Goal: Communication & Community: Ask a question

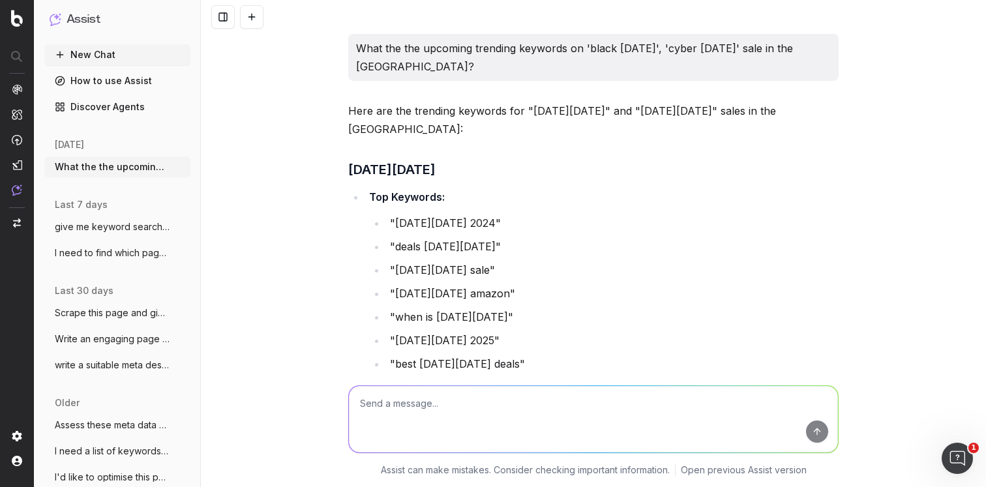
scroll to position [889, 0]
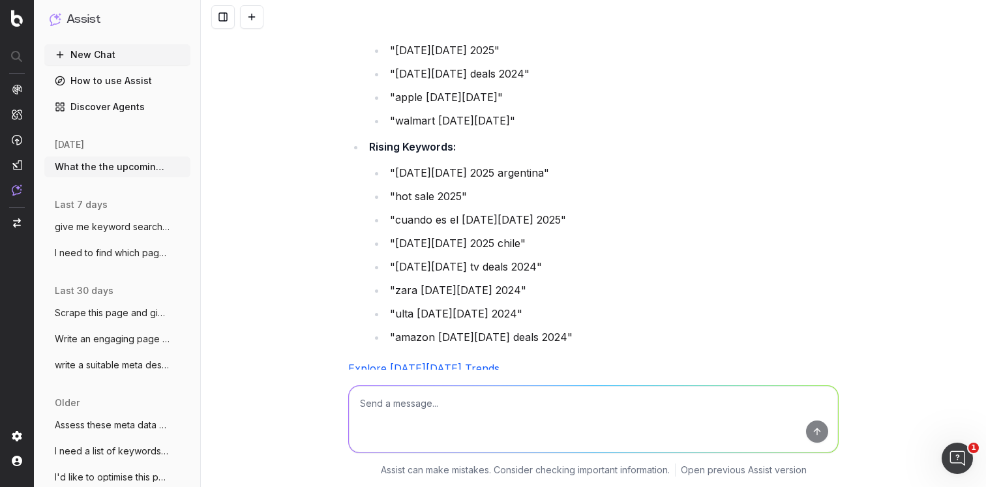
click at [793, 138] on li "Rising Keywords: "cyber monday 2025 argentina" "hot sale 2025" "cuando es el cy…" at bounding box center [602, 242] width 474 height 209
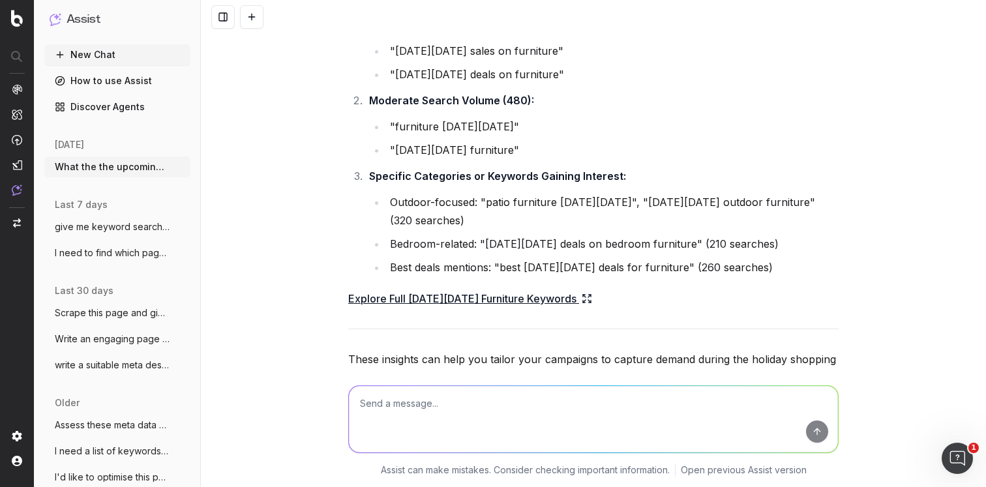
scroll to position [2091, 0]
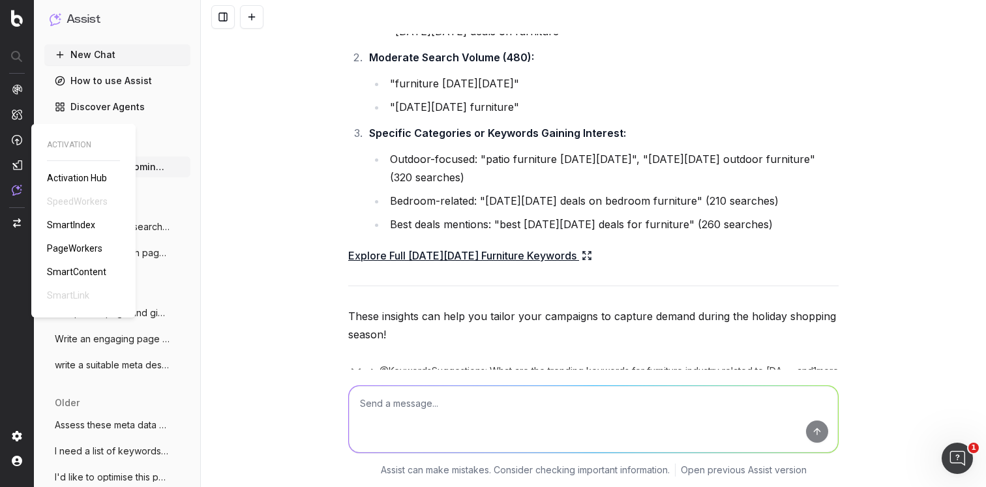
click at [78, 245] on span "PageWorkers" at bounding box center [74, 248] width 55 height 10
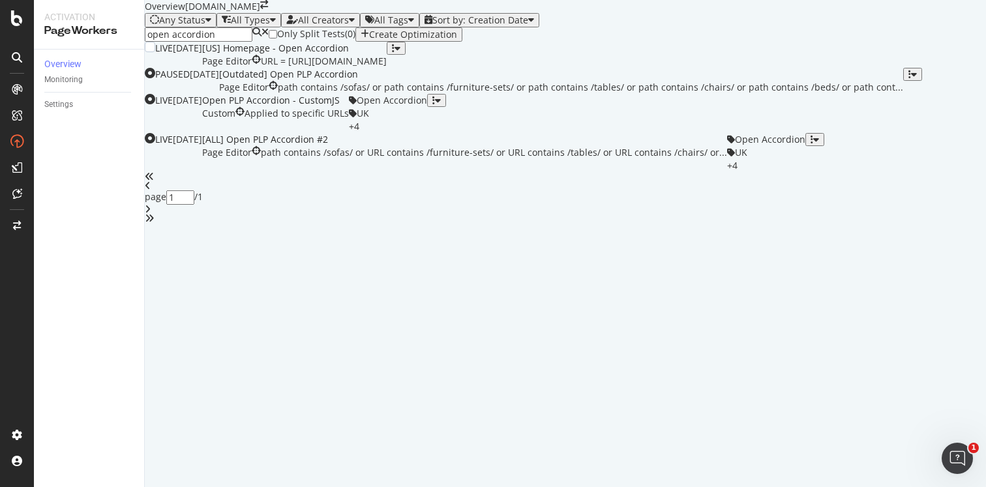
click at [387, 68] on div "URL = https://www.castlery.com/us" at bounding box center [324, 61] width 126 height 13
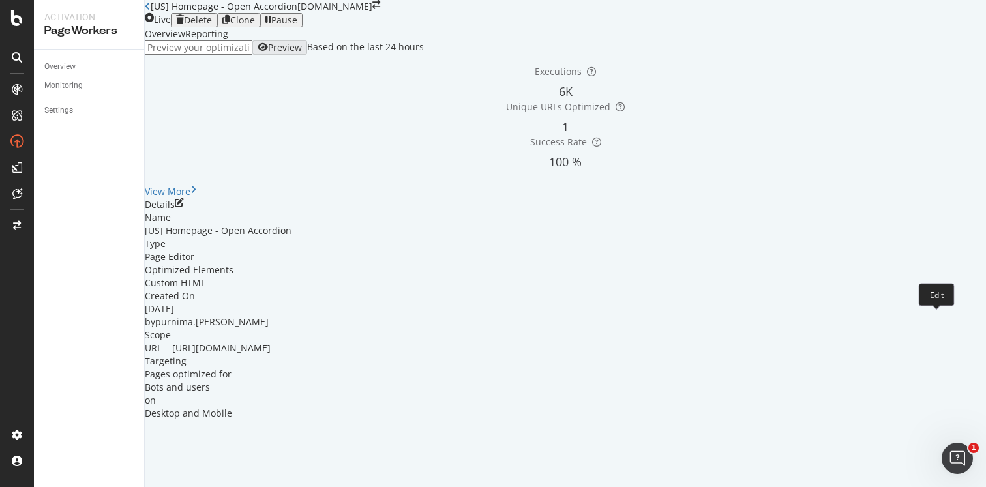
click at [184, 207] on icon "pen-to-square" at bounding box center [179, 202] width 9 height 9
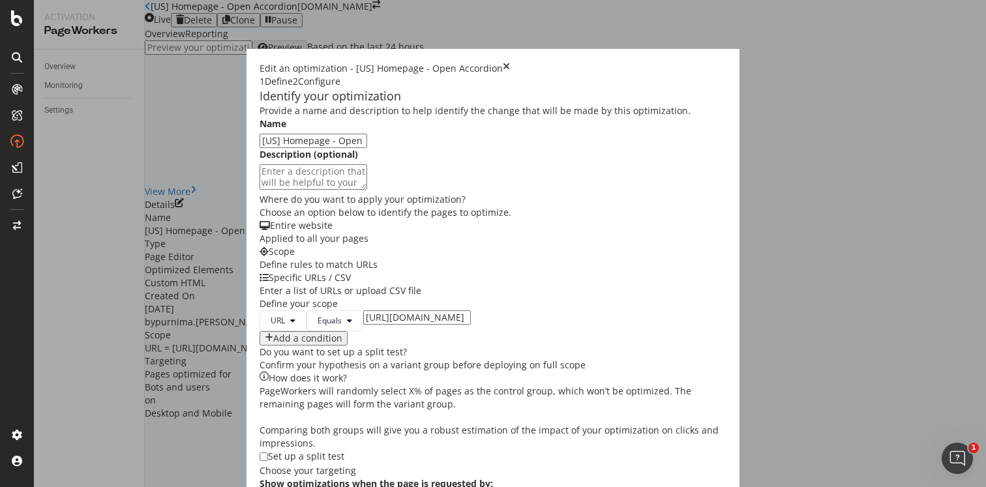
scroll to position [200, 0]
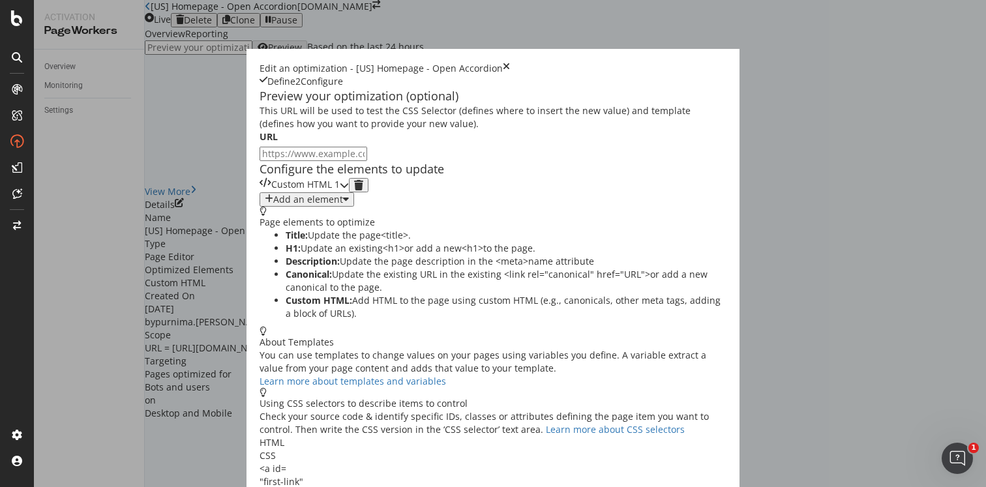
click at [349, 190] on icon "modal" at bounding box center [344, 185] width 9 height 9
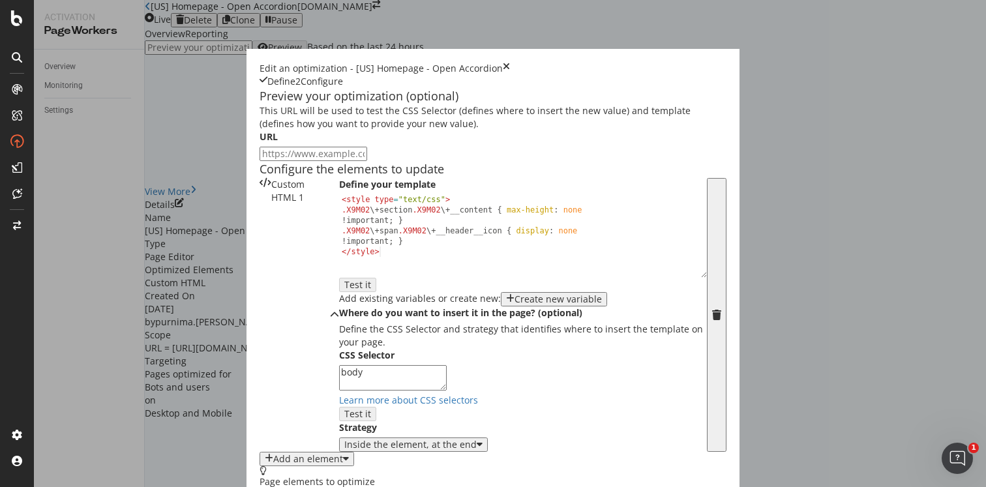
scroll to position [245, 0]
click at [339, 365] on textarea "body" at bounding box center [393, 377] width 108 height 25
drag, startPoint x: 154, startPoint y: 278, endPoint x: 113, endPoint y: 282, distance: 41.3
click at [339, 282] on div "Define your template < style type = "text/css" > .X9M02 \+ section .X9M02 \+ __…" at bounding box center [523, 315] width 368 height 274
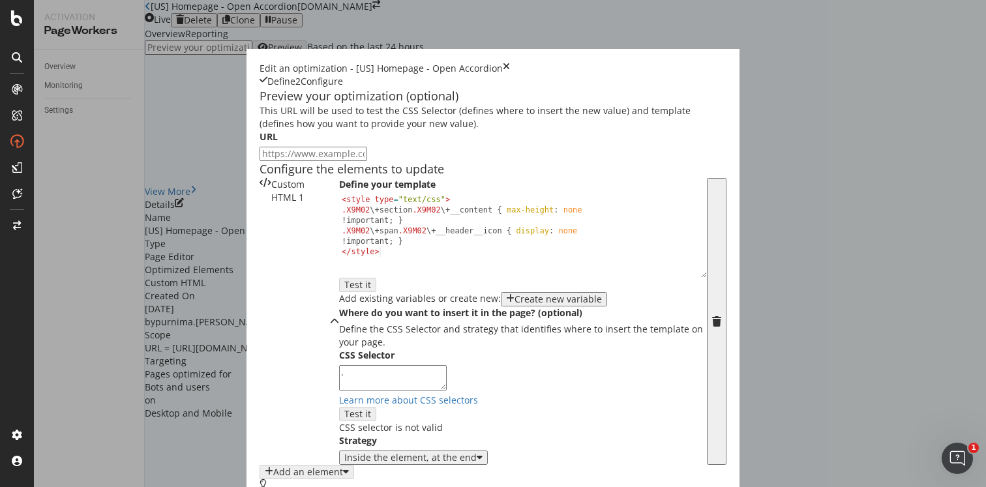
paste textarea "MuiStack-root joy-suye4q"
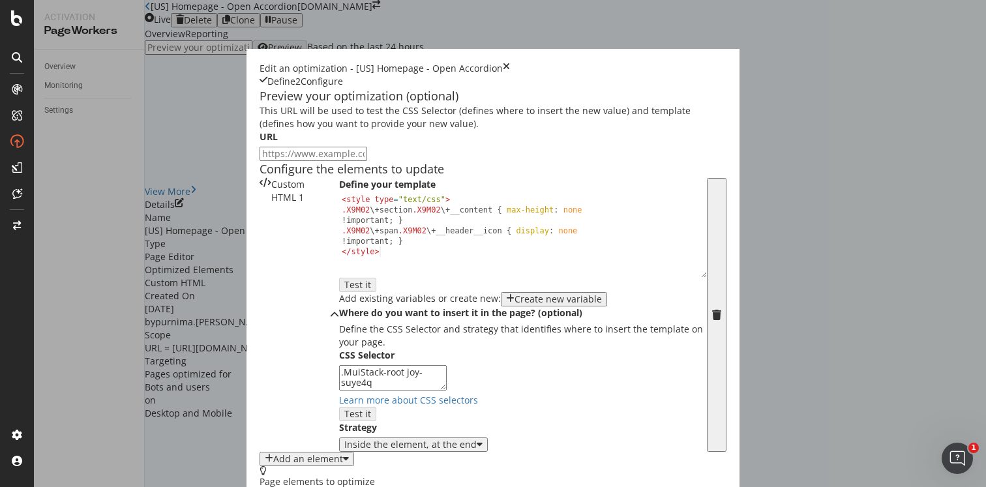
scroll to position [0, 0]
type textarea ".MuiStack-root joy-suye4q"
click at [260, 161] on input "modal" at bounding box center [314, 154] width 108 height 14
paste input "https://www.castlery.com/us"
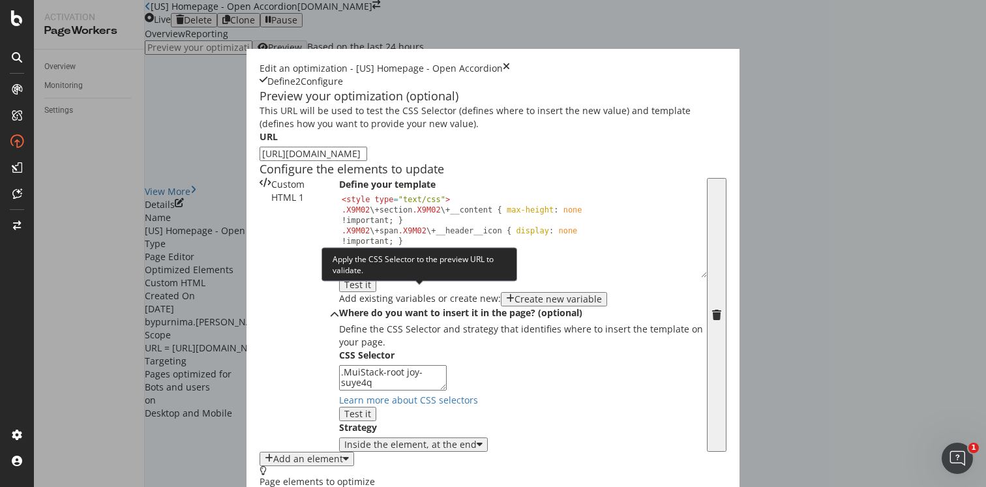
type input "https://www.castlery.com/us"
click at [371, 409] on div "Test it" at bounding box center [357, 414] width 27 height 10
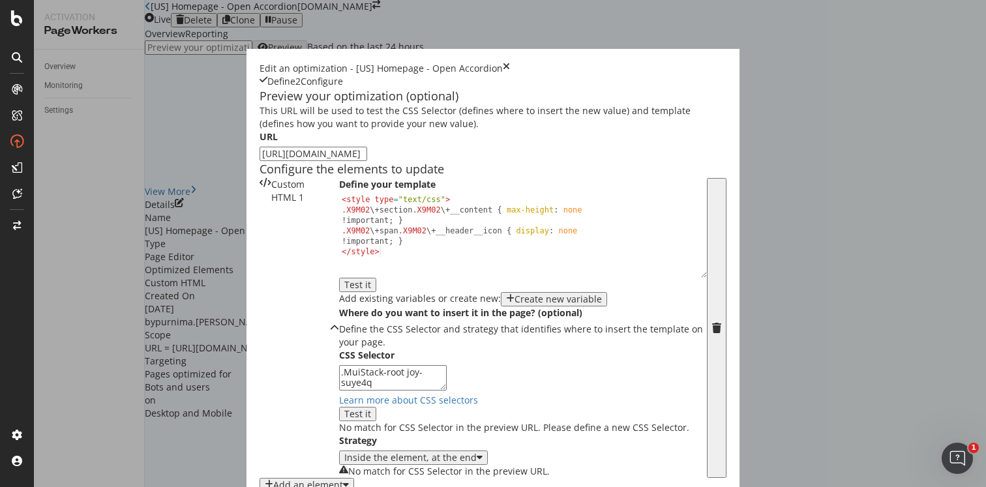
drag, startPoint x: 226, startPoint y: 282, endPoint x: 113, endPoint y: 282, distance: 113.5
click at [339, 282] on div "Define your template < style type = "text/css" > .X9M02 \+ section .X9M02 \+ __…" at bounding box center [523, 328] width 368 height 300
paste textarea "MuiAccordion-root MuiAccordion-colorNeutral MuiAccordion-variantPlain joy-1qaea…"
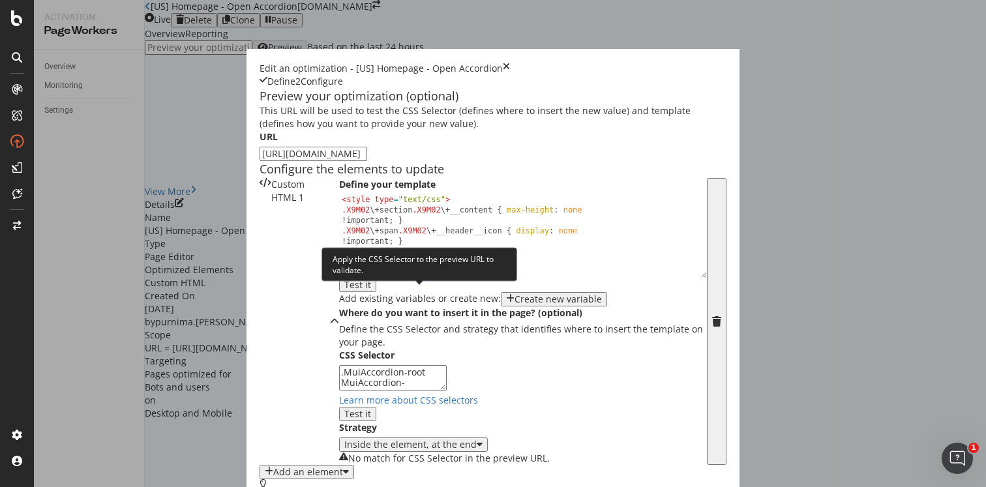
click at [376, 407] on button "Test it" at bounding box center [357, 414] width 37 height 14
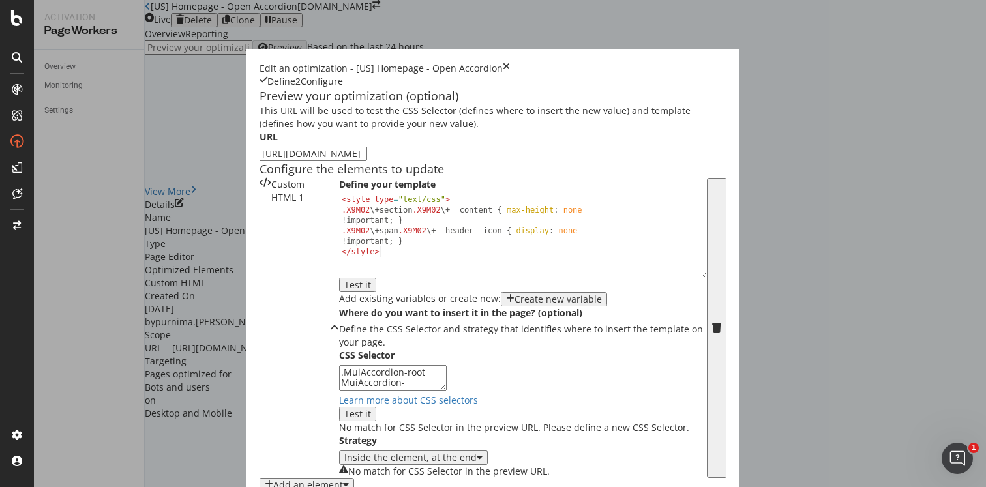
scroll to position [185, 0]
drag, startPoint x: 220, startPoint y: 358, endPoint x: 103, endPoint y: 333, distance: 119.2
click at [339, 333] on div "Define your template < style type = "text/css" > .X9M02 \+ section .X9M02 \+ __…" at bounding box center [523, 328] width 368 height 300
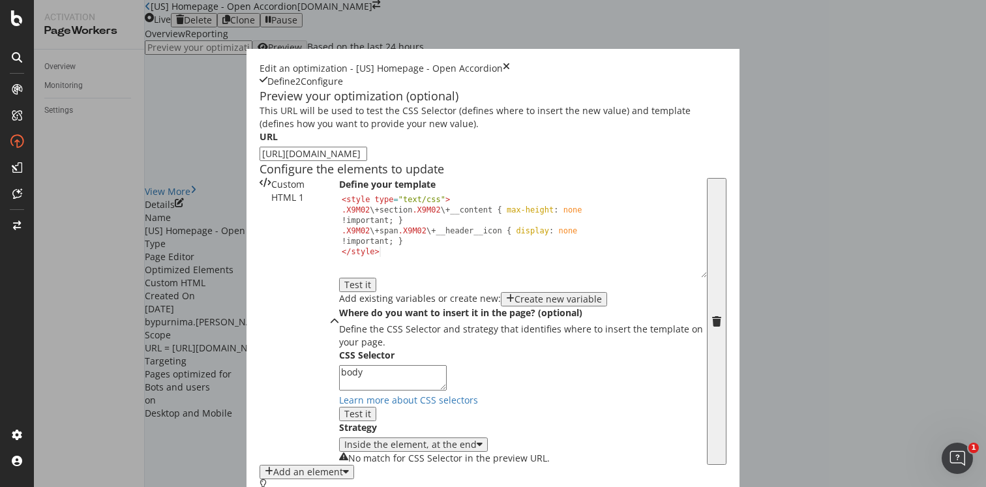
click at [339, 365] on textarea "body" at bounding box center [393, 377] width 108 height 25
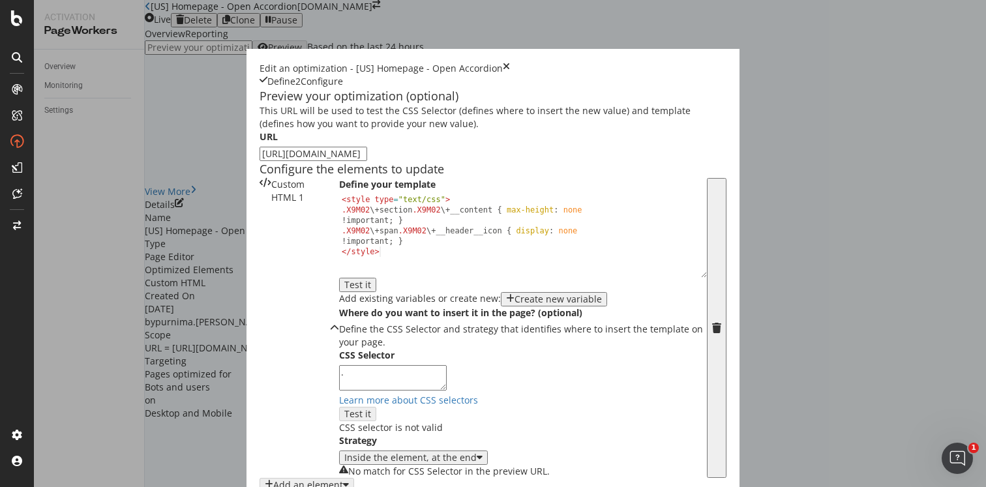
paste textarea "MuiStack-root joy-suye4q"
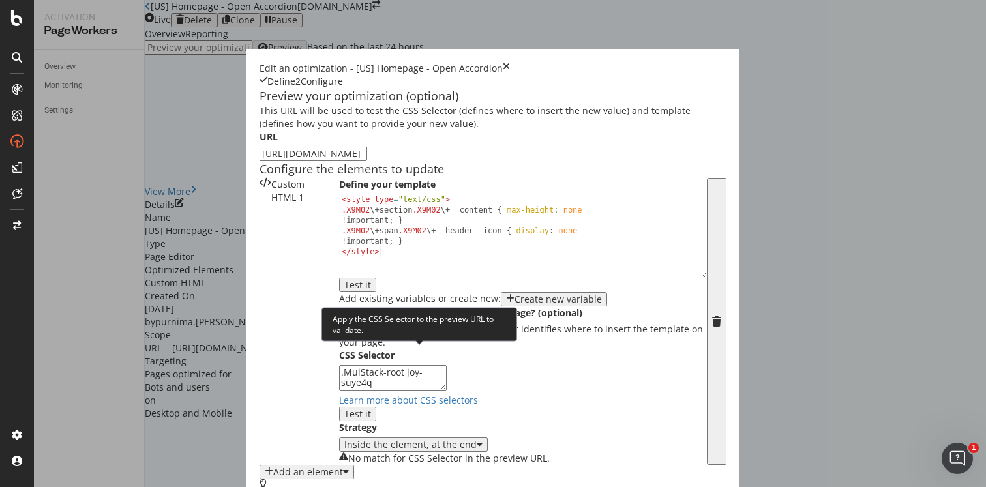
type textarea ".MuiStack-root joy-suye4q"
click at [371, 409] on div "Test it" at bounding box center [357, 414] width 27 height 10
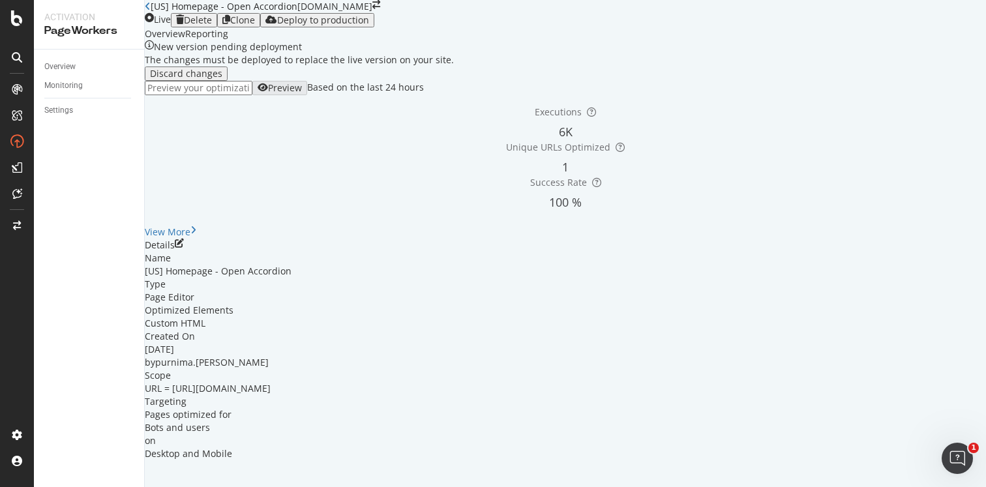
scroll to position [67, 0]
click at [7, 487] on icon "close toast" at bounding box center [3, 493] width 7 height 13
click at [151, 11] on icon at bounding box center [148, 6] width 6 height 9
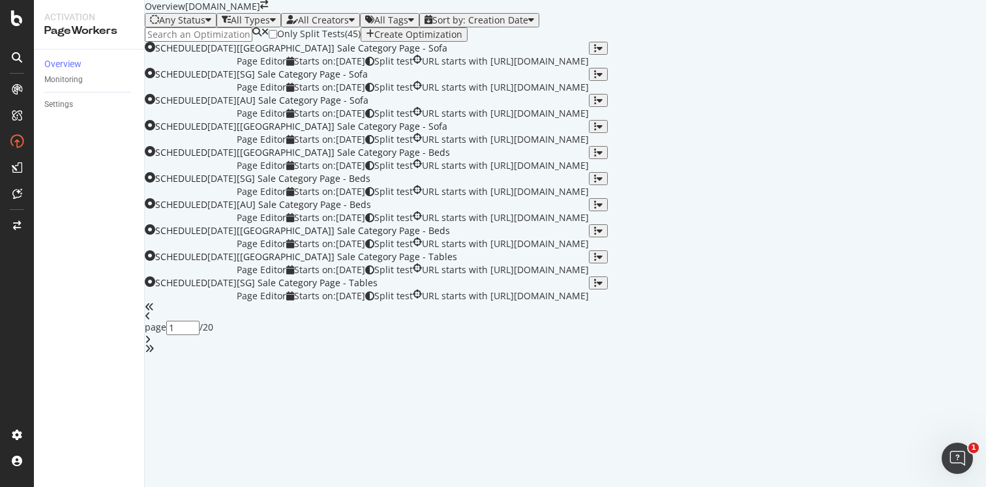
click at [228, 42] on input at bounding box center [199, 34] width 108 height 14
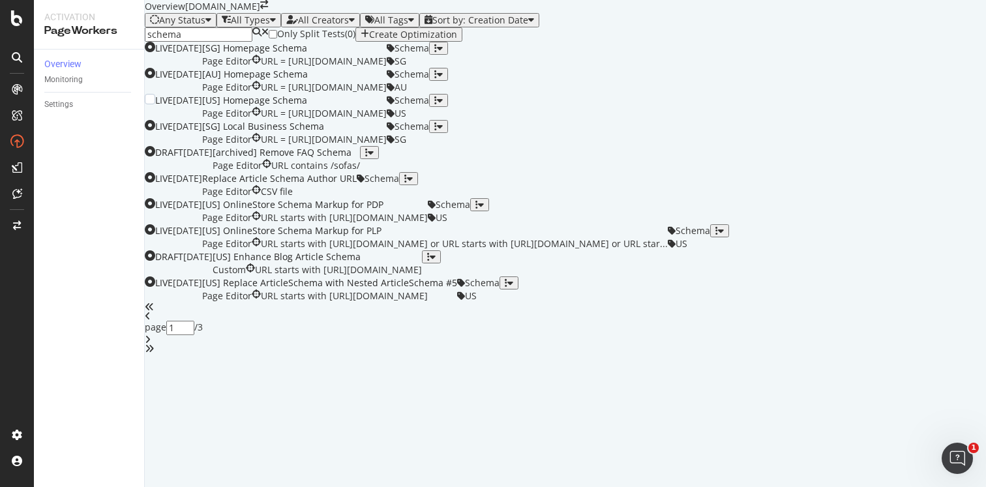
click at [387, 107] on div "[US] Homepage Schema" at bounding box center [294, 100] width 185 height 13
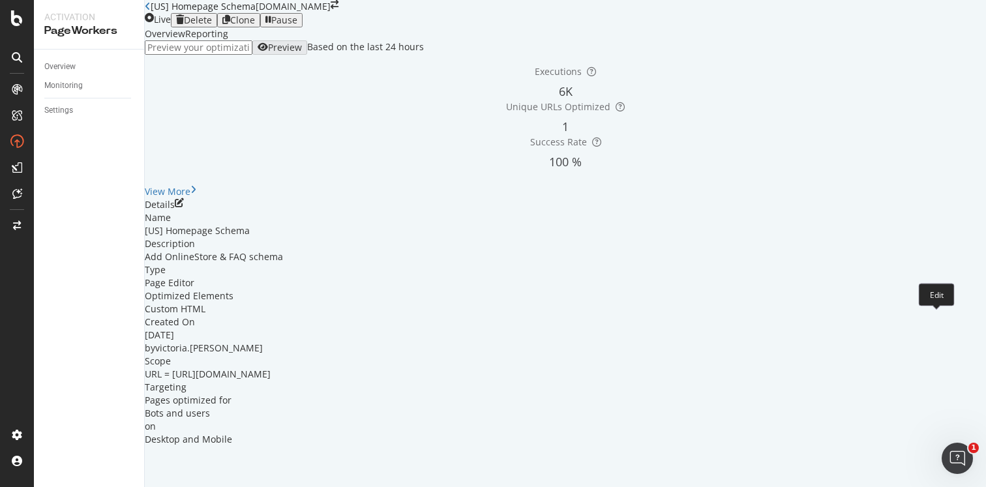
click at [184, 207] on icon "pen-to-square" at bounding box center [179, 202] width 9 height 9
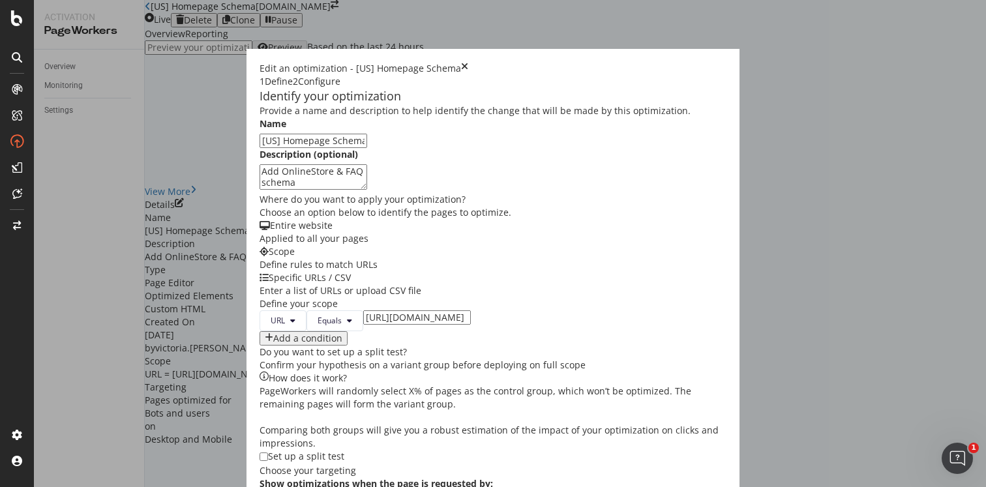
scroll to position [417, 0]
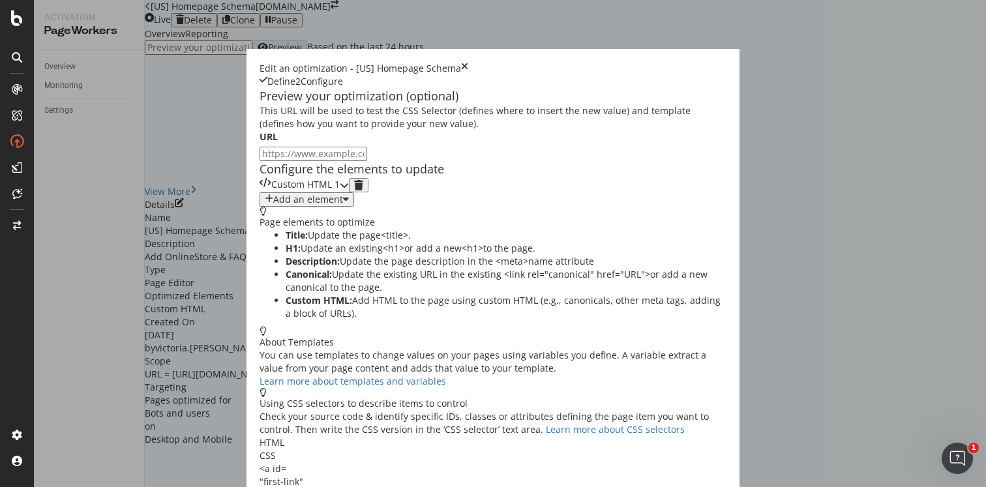
click at [349, 190] on icon "modal" at bounding box center [344, 185] width 9 height 9
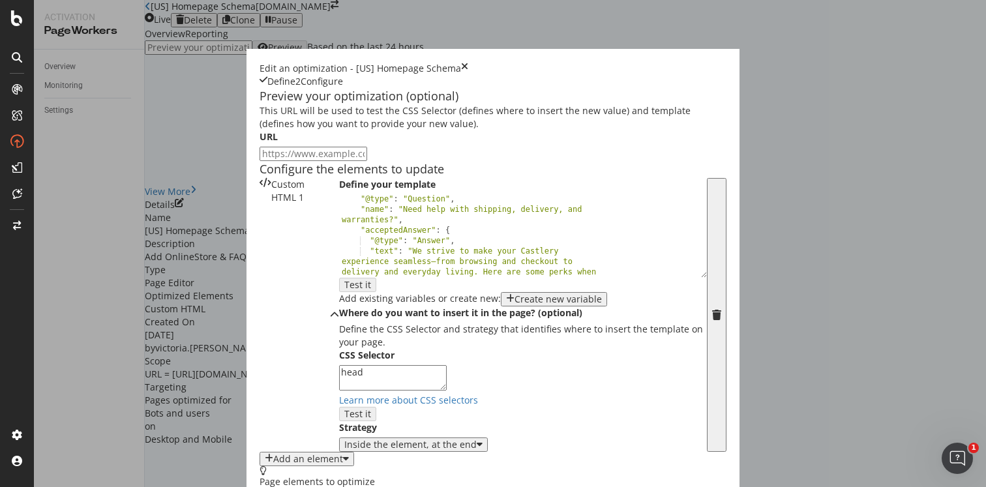
scroll to position [245, 0]
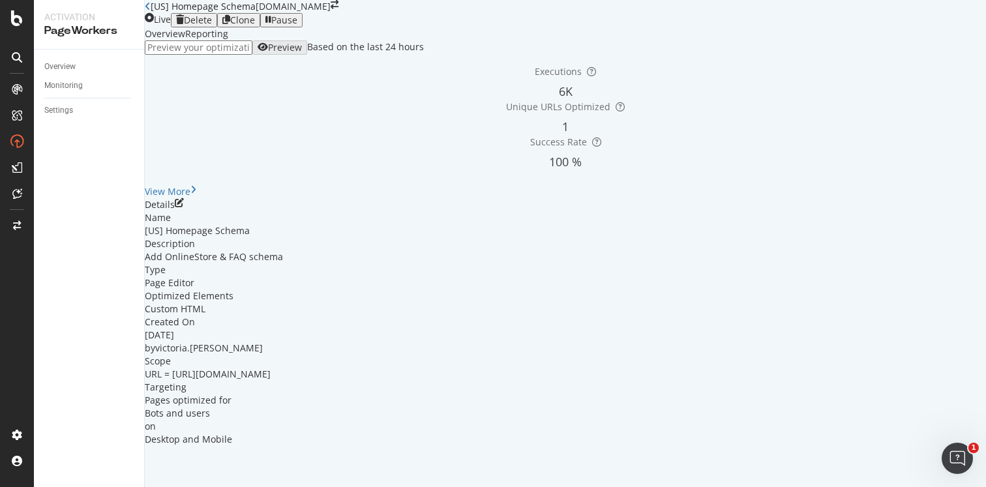
click at [7, 487] on icon "close toast" at bounding box center [3, 493] width 7 height 13
click at [252, 55] on input "url" at bounding box center [199, 47] width 108 height 14
paste input "https://www.castlery.com/us"
type input "https://www.castlery.com/us"
click at [268, 53] on div "button" at bounding box center [263, 47] width 10 height 10
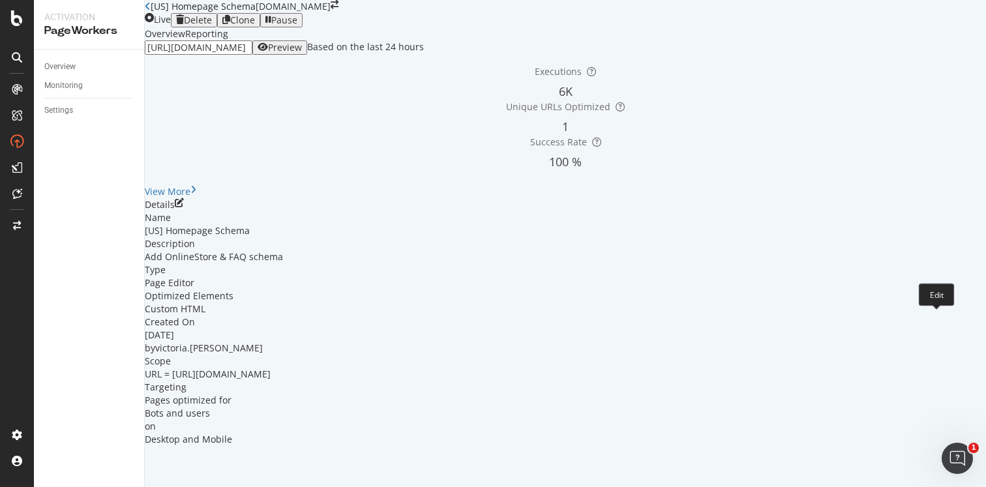
click at [184, 207] on icon "pen-to-square" at bounding box center [179, 202] width 9 height 9
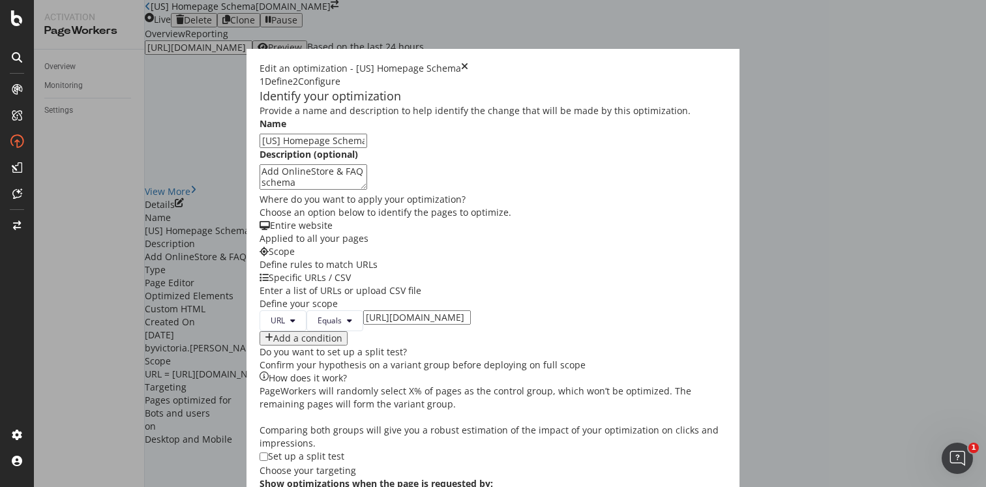
scroll to position [417, 0]
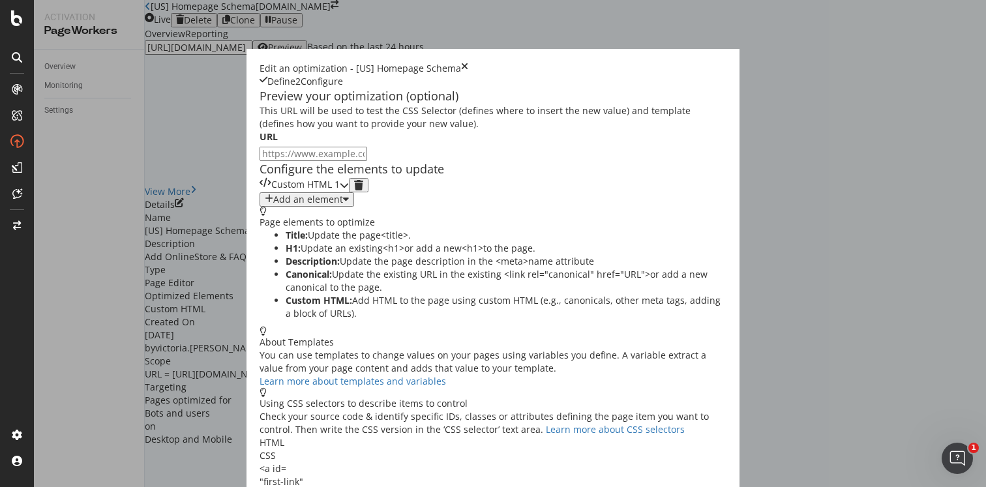
click at [349, 192] on div "modal" at bounding box center [344, 185] width 9 height 14
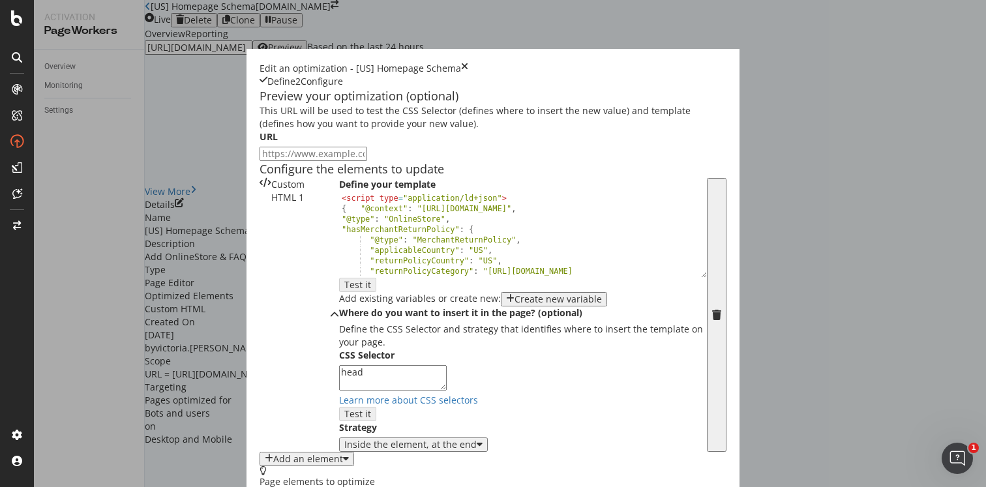
scroll to position [1, 0]
drag, startPoint x: 226, startPoint y: 327, endPoint x: 119, endPoint y: 330, distance: 107.0
click at [339, 307] on div "< script type = "application/ld+json" > { "@context" : "https://schema.org" , "…" at bounding box center [518, 250] width 358 height 114
type textarea ""@type": "OnlineStore","
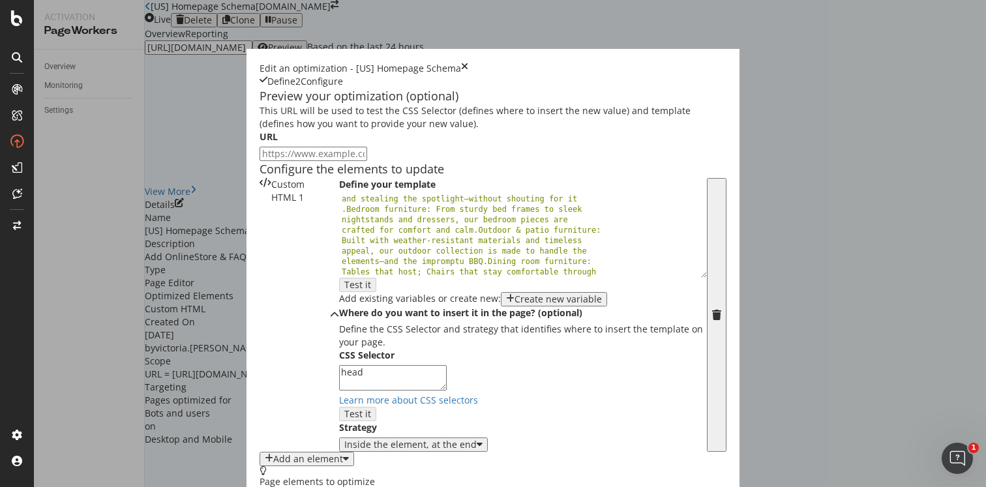
scroll to position [0, 0]
click at [260, 161] on input "modal" at bounding box center [314, 154] width 108 height 14
paste input ""@type": "OnlineStore""
type input ""@type": "OnlineStore""
paste input "https://www.castlery.com/us"
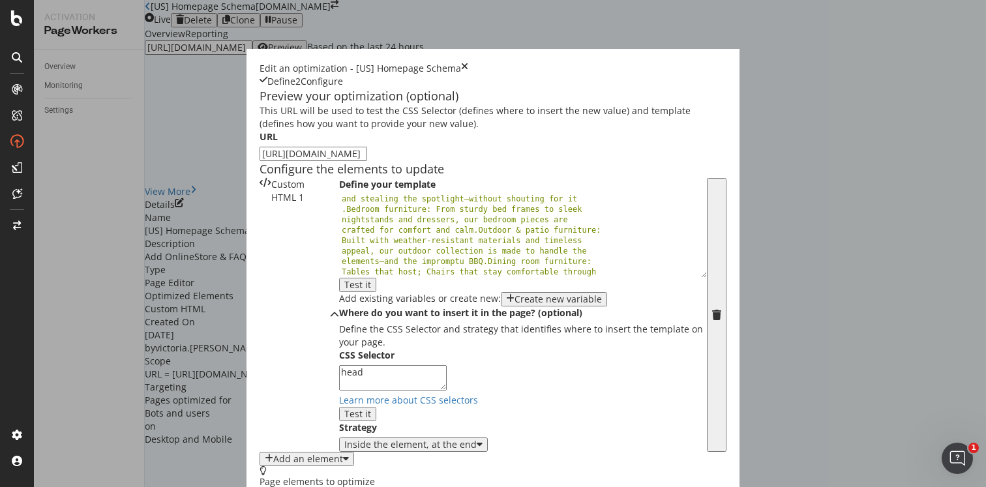
scroll to position [179, 0]
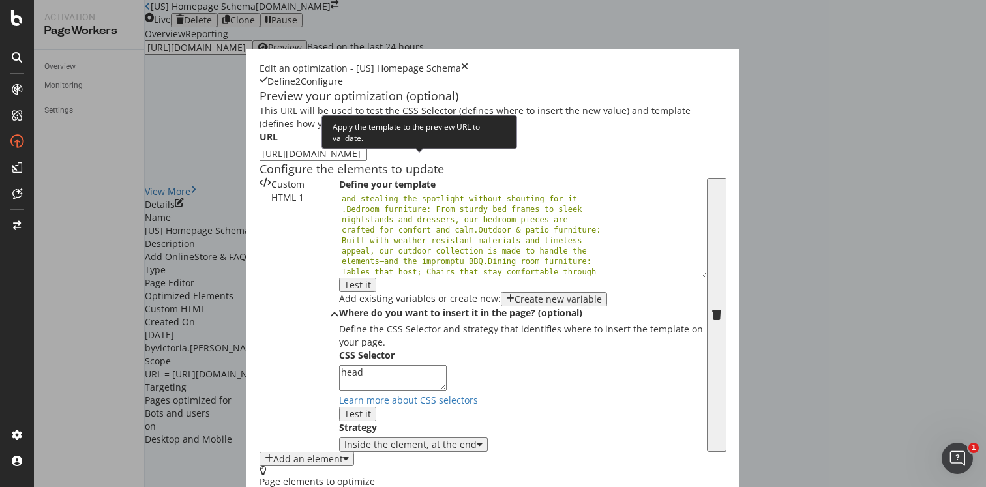
type input "https://www.castlery.com/us"
click at [376, 278] on button "Test it" at bounding box center [357, 285] width 37 height 14
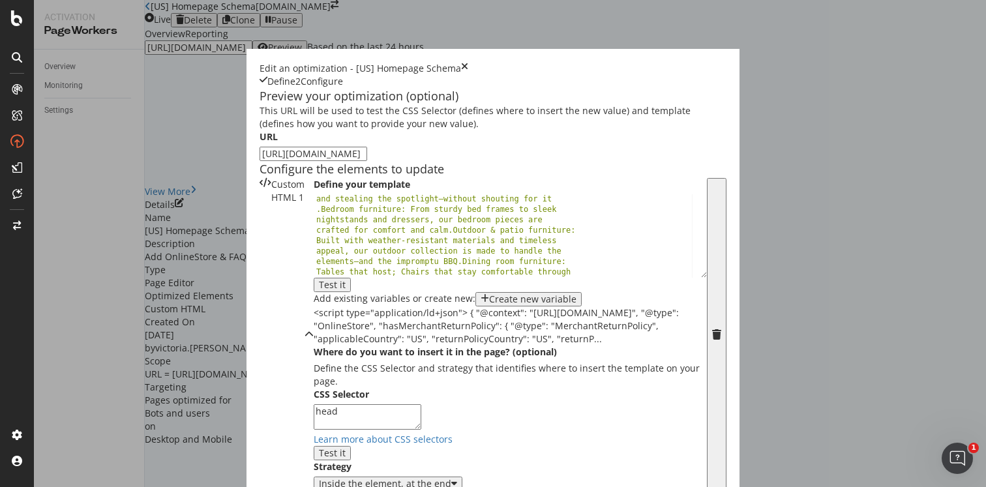
scroll to position [329, 0]
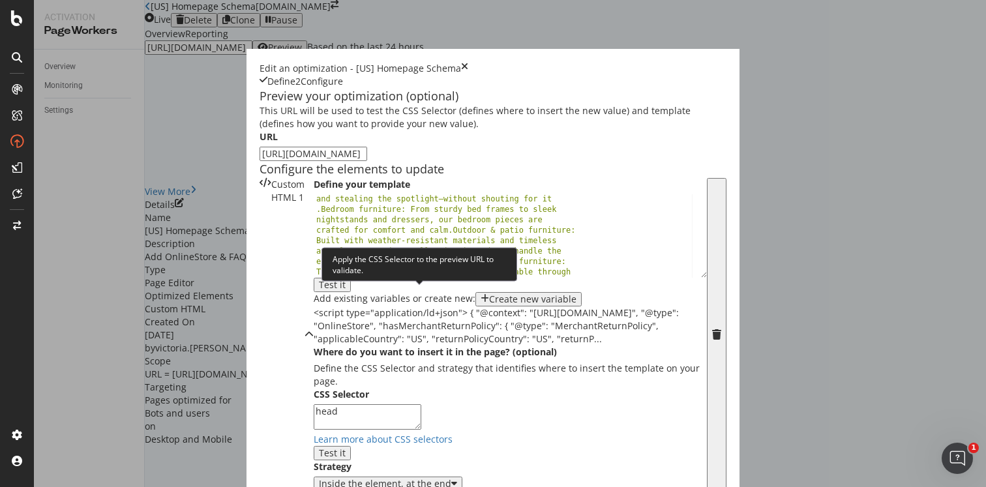
click at [346, 448] on div "Test it" at bounding box center [332, 453] width 27 height 10
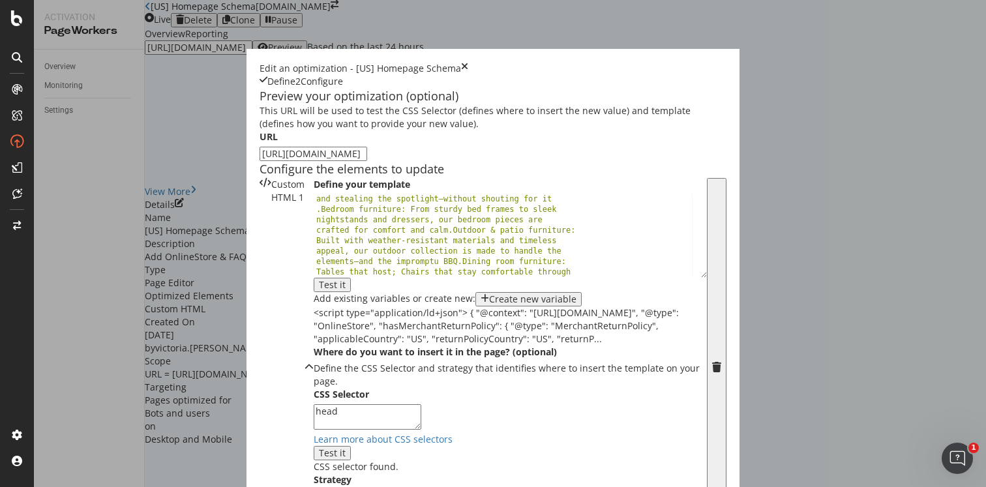
scroll to position [439, 0]
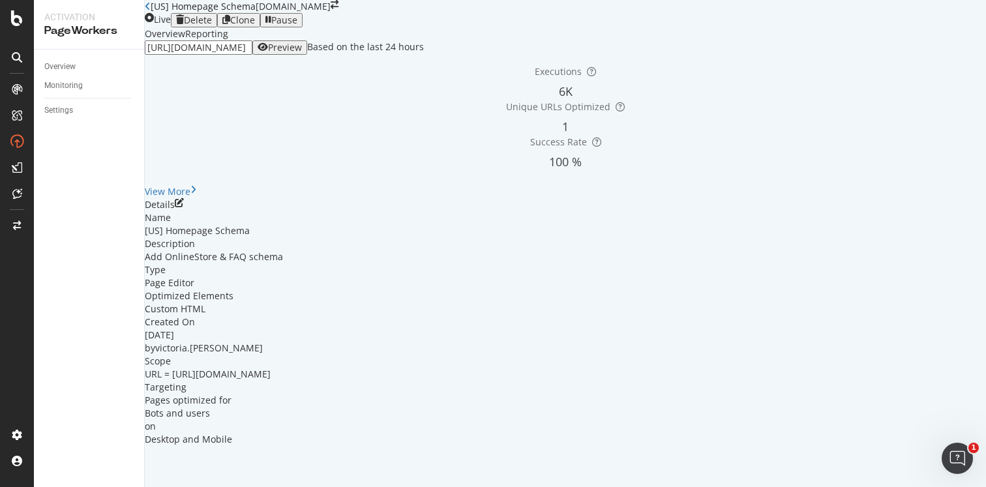
click at [7, 487] on icon "close toast" at bounding box center [3, 493] width 7 height 13
click at [297, 25] on div "Pause" at bounding box center [284, 20] width 26 height 10
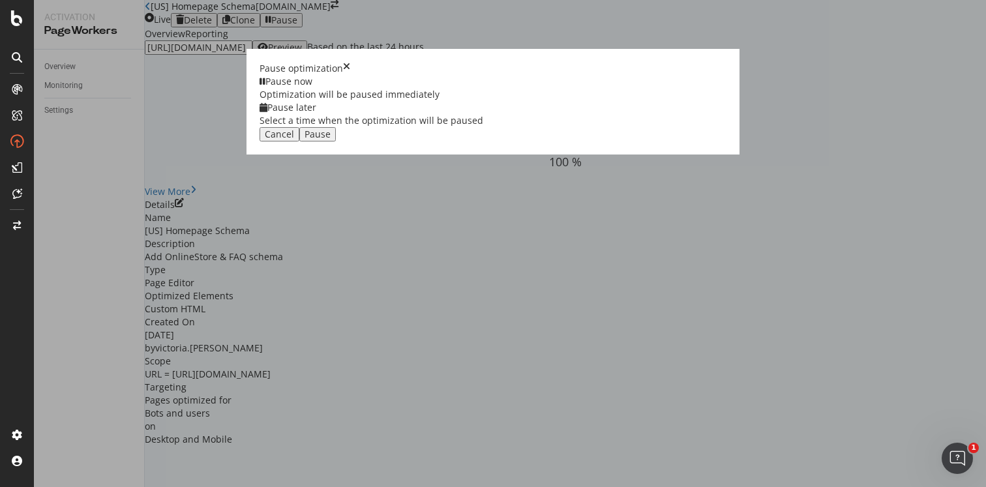
click at [446, 101] on div "Optimization will be paused immediately" at bounding box center [372, 94] width 224 height 13
click at [331, 140] on div "Pause" at bounding box center [318, 134] width 26 height 10
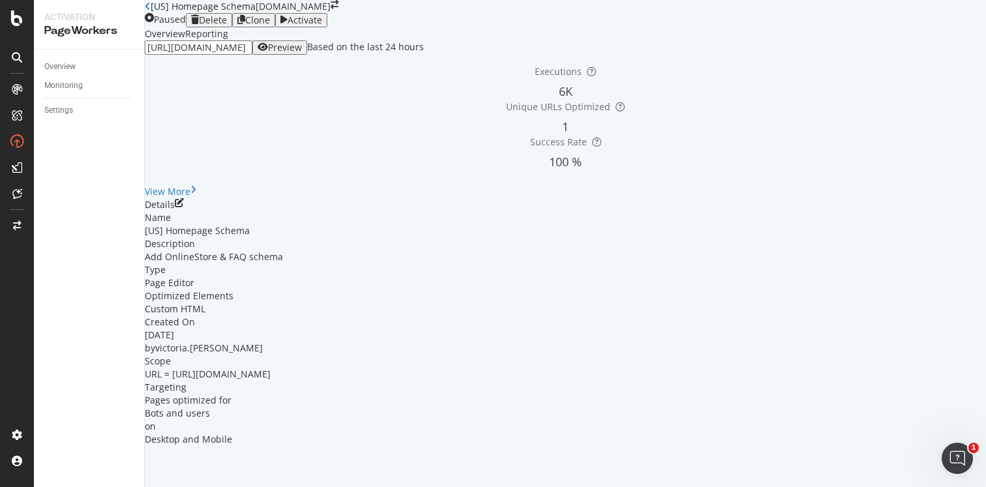
click at [7, 487] on icon "close toast" at bounding box center [3, 493] width 7 height 13
click at [322, 25] on div "Activate" at bounding box center [305, 20] width 35 height 10
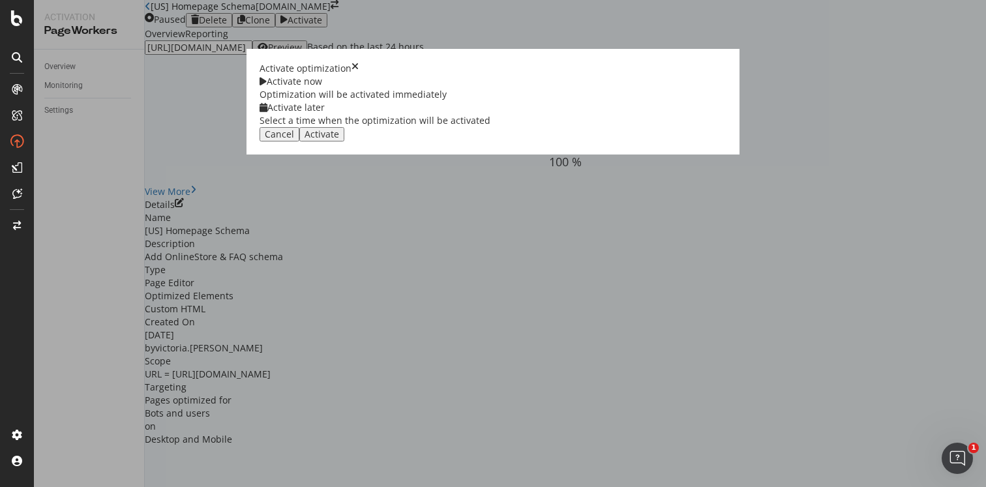
click at [339, 140] on div "Activate" at bounding box center [322, 134] width 35 height 10
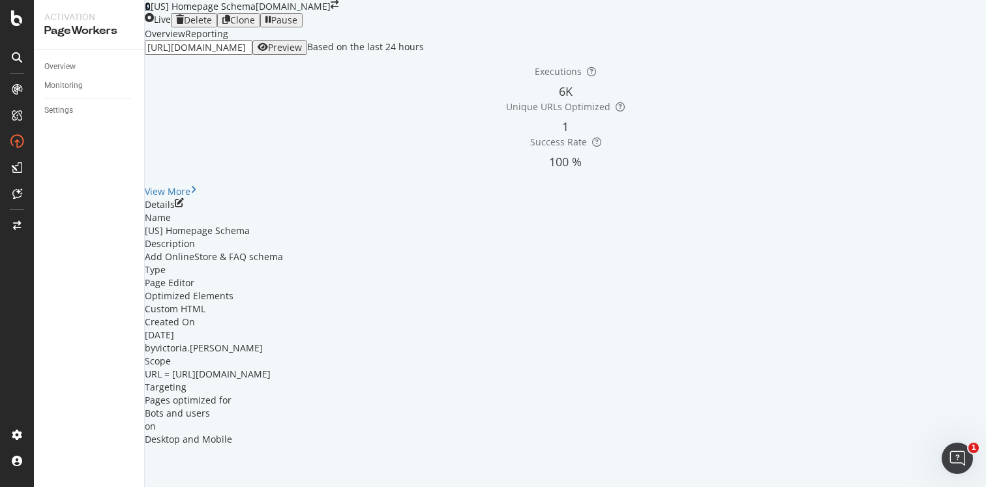
click at [151, 11] on icon at bounding box center [148, 6] width 6 height 9
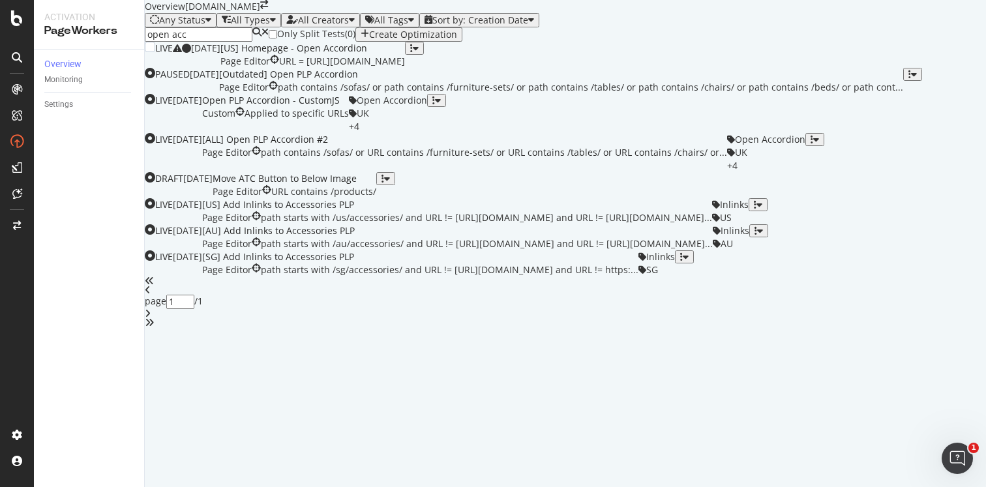
click at [405, 55] on div "[US] Homepage - Open Accordion" at bounding box center [313, 48] width 185 height 13
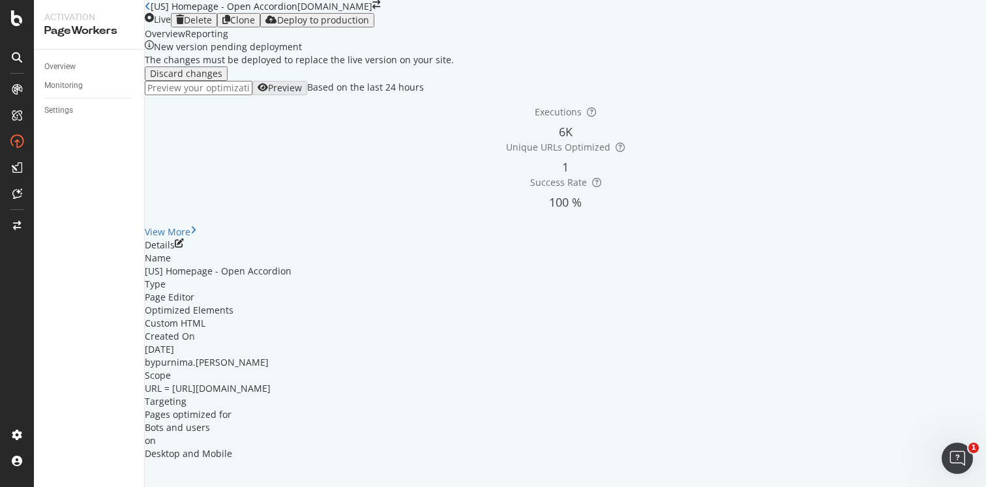
click at [277, 25] on icon "button" at bounding box center [272, 20] width 12 height 10
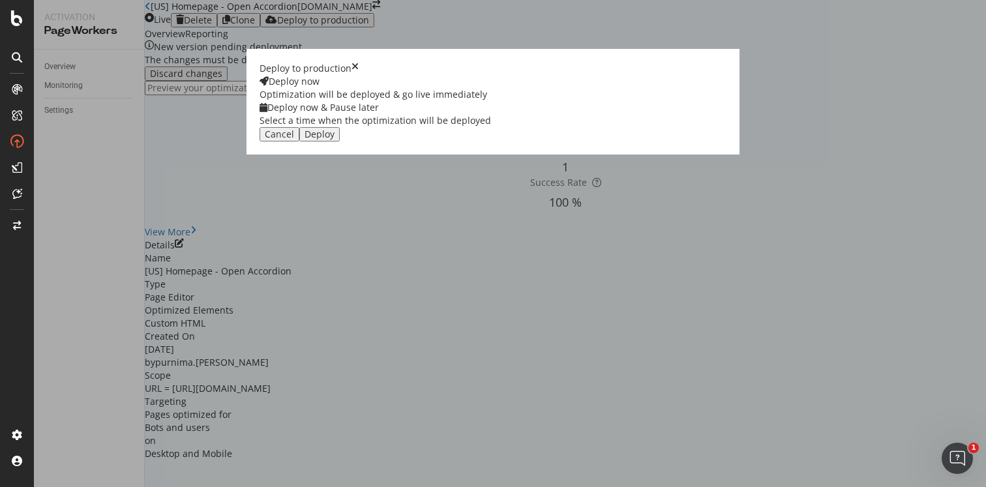
click at [340, 142] on button "Deploy" at bounding box center [319, 134] width 40 height 14
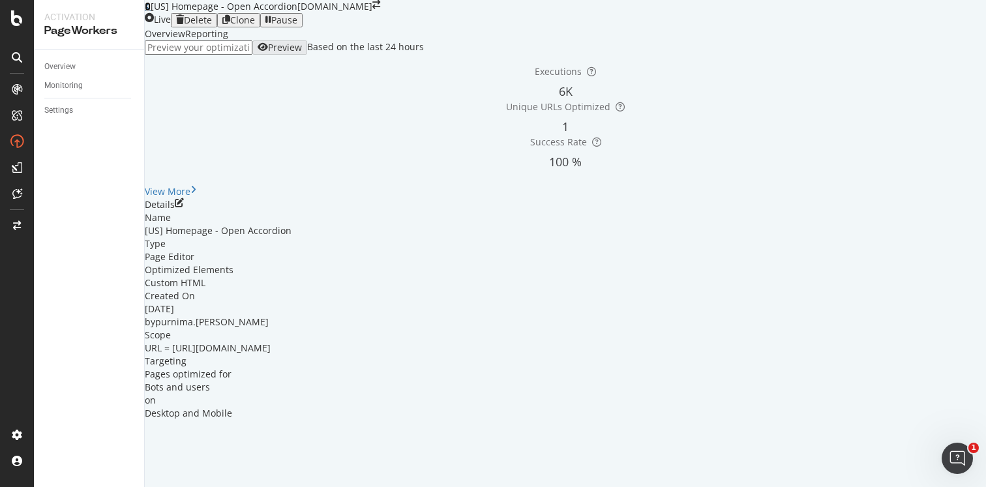
click at [151, 11] on icon at bounding box center [148, 6] width 6 height 9
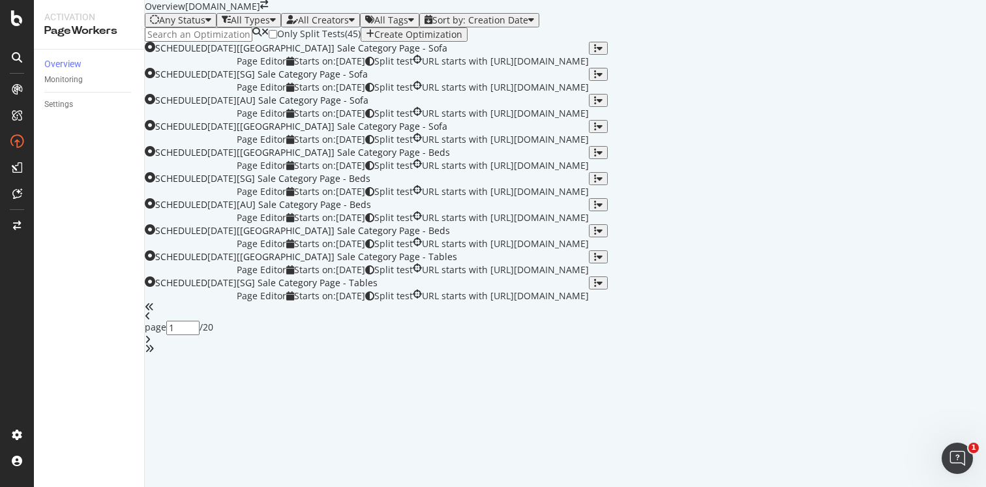
click at [252, 42] on input at bounding box center [199, 34] width 108 height 14
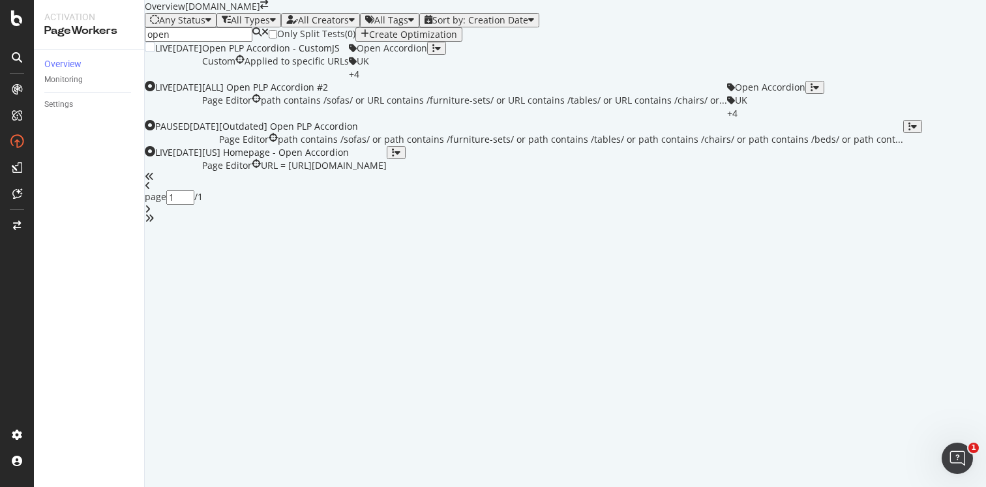
click at [349, 55] on div "Open PLP Accordion - CustomJS" at bounding box center [275, 48] width 147 height 13
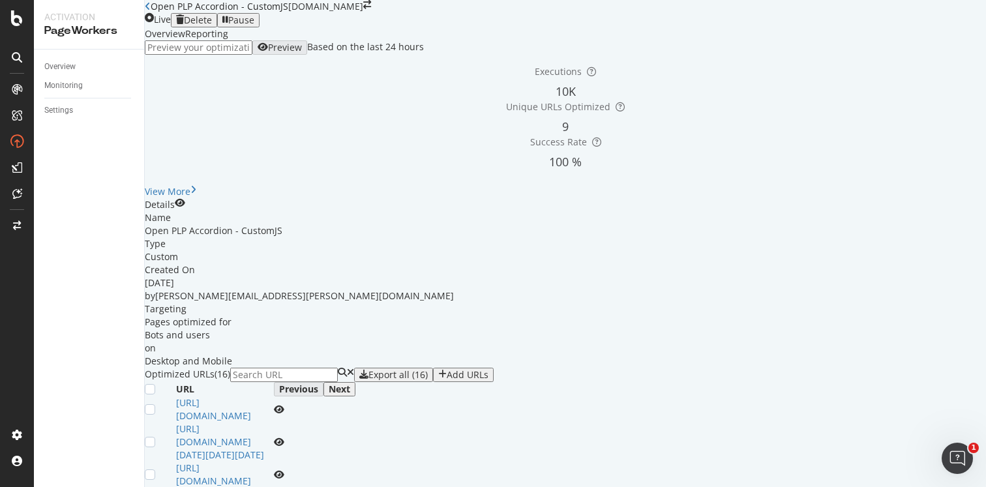
scroll to position [461, 0]
click at [228, 40] on div "Reporting" at bounding box center [206, 33] width 43 height 13
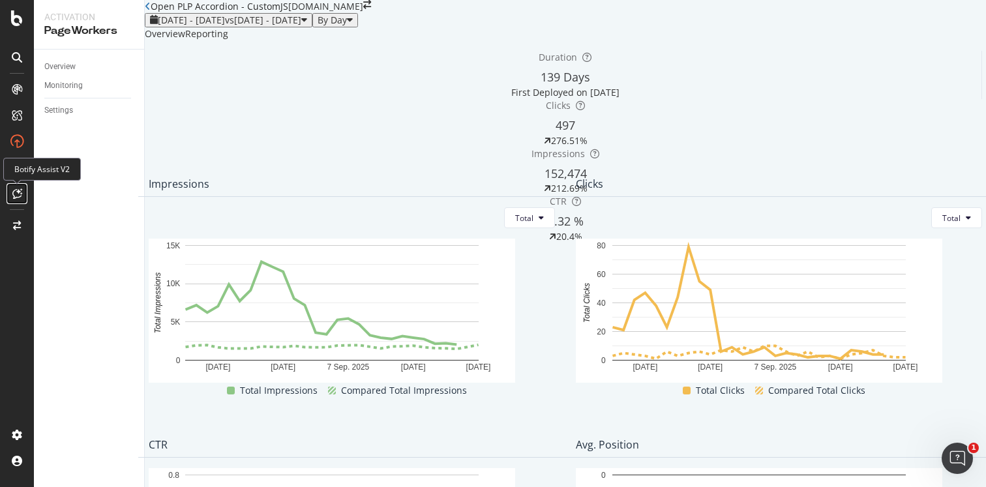
click at [20, 192] on icon at bounding box center [17, 194] width 10 height 10
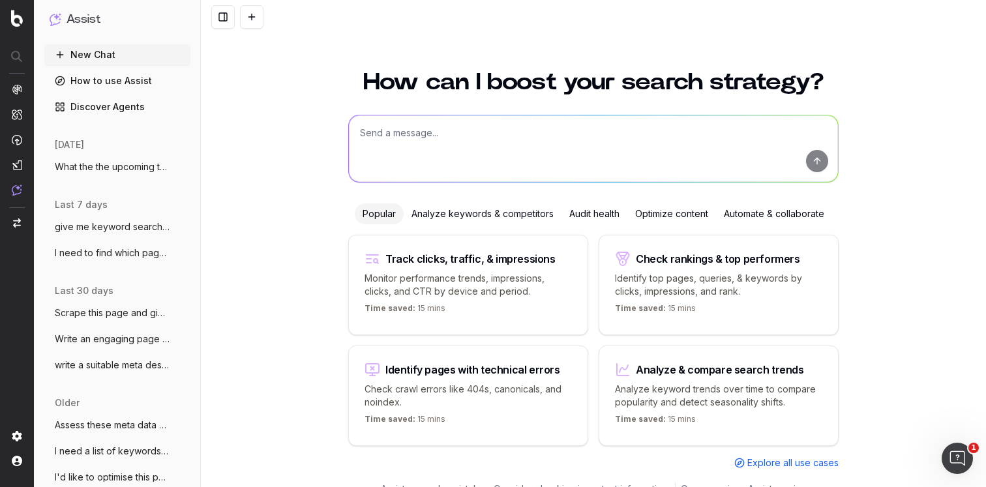
scroll to position [19, 0]
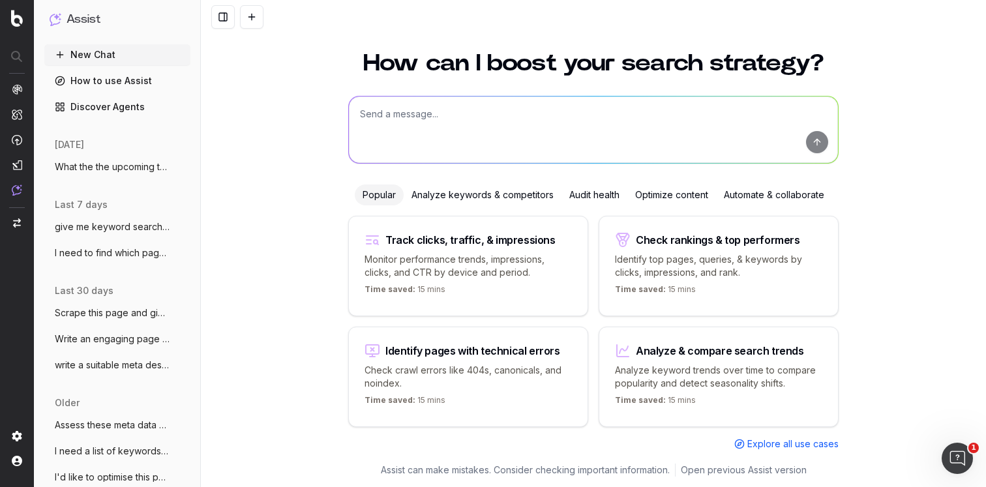
click at [113, 166] on span "What the the upcoming trending keywords" at bounding box center [112, 166] width 115 height 13
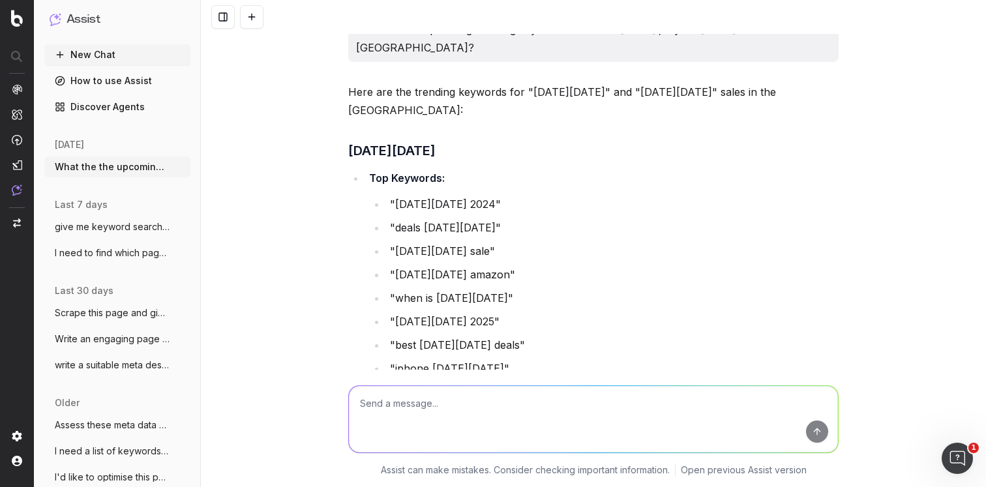
scroll to position [2091, 0]
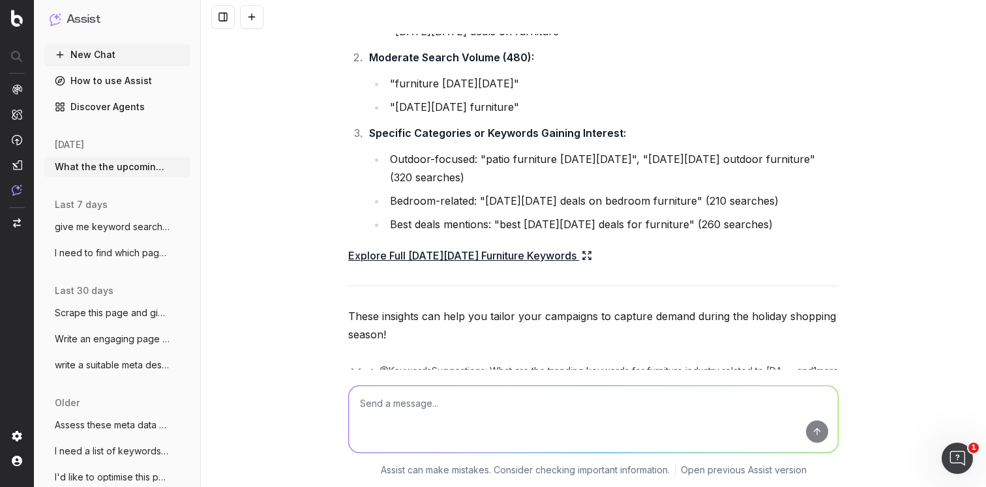
click at [380, 402] on textarea at bounding box center [593, 419] width 489 height 67
type textarea "Can you repeat the same for [GEOGRAPHIC_DATA]"
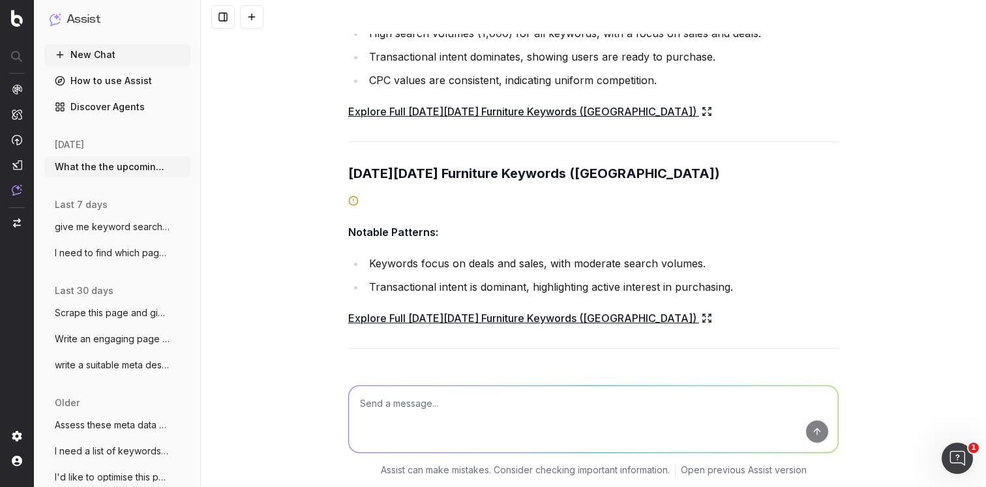
scroll to position [2901, 0]
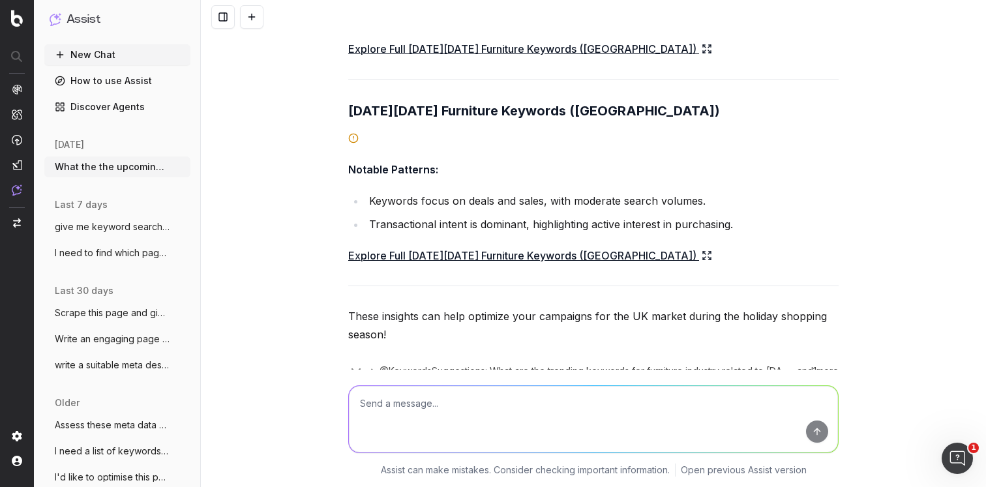
click at [582, 215] on li "Transactional intent is dominant, highlighting active interest in purchasing." at bounding box center [602, 224] width 474 height 18
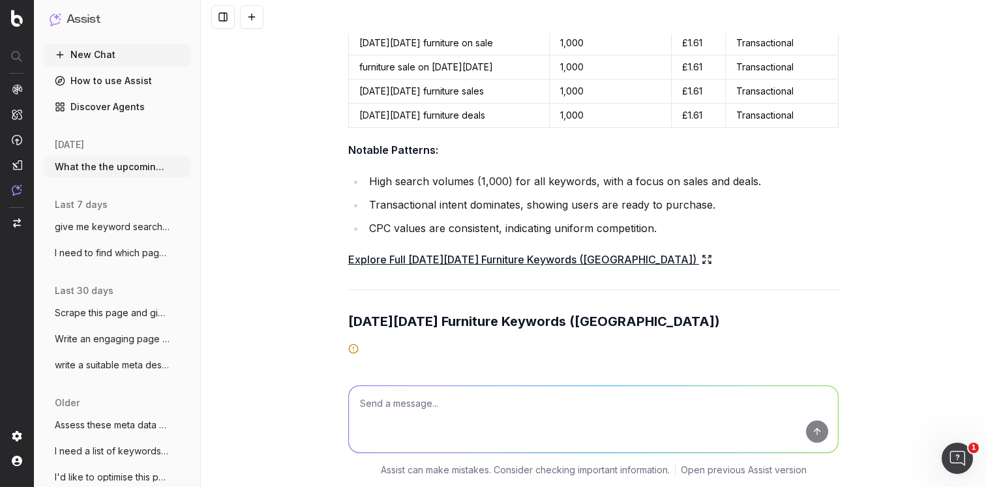
scroll to position [2495, 0]
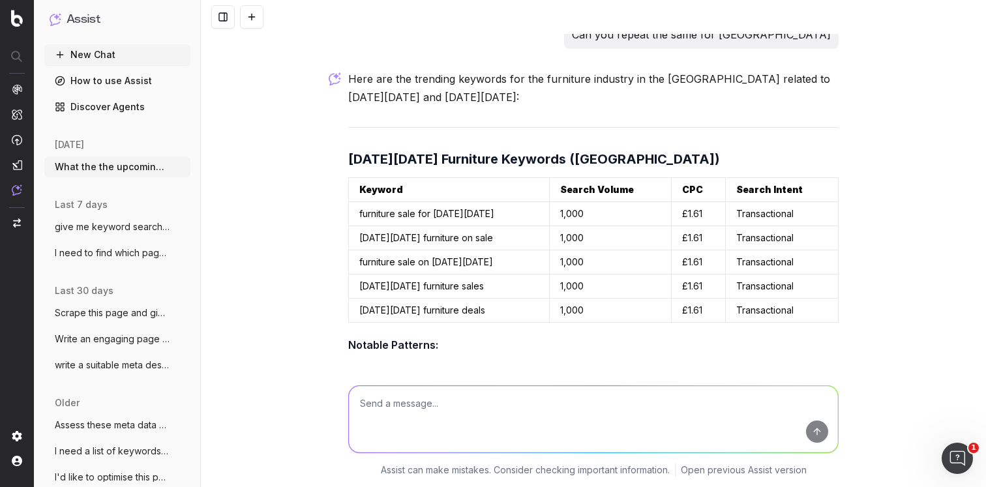
click at [453, 400] on textarea at bounding box center [593, 419] width 489 height 67
paste textarea "When does [PERSON_NAME]’s [DATE][DATE] & [DATE][DATE] Sale Start? [DATE][DATE] …"
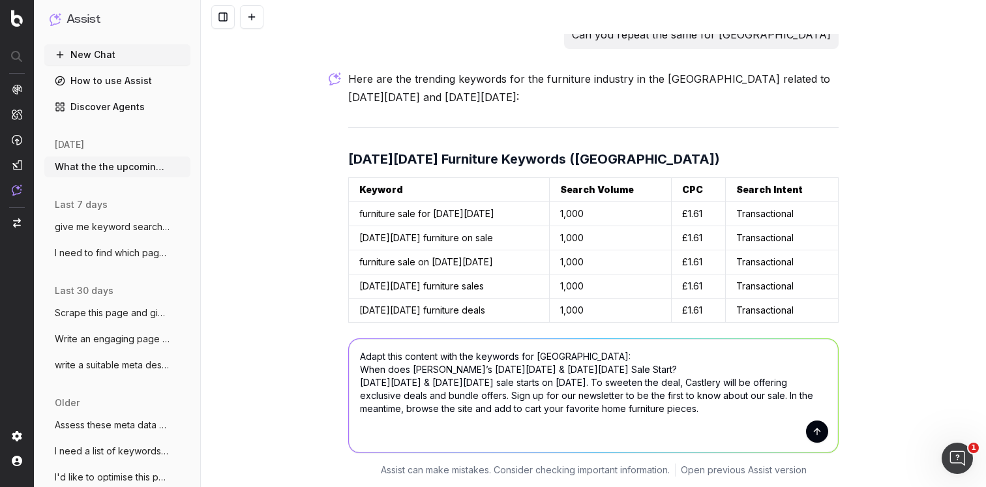
paste textarea "Lore ipsum do sitametco adi elits doeius tempor Incid Utlabo/Etdol Magnaa? Enim…"
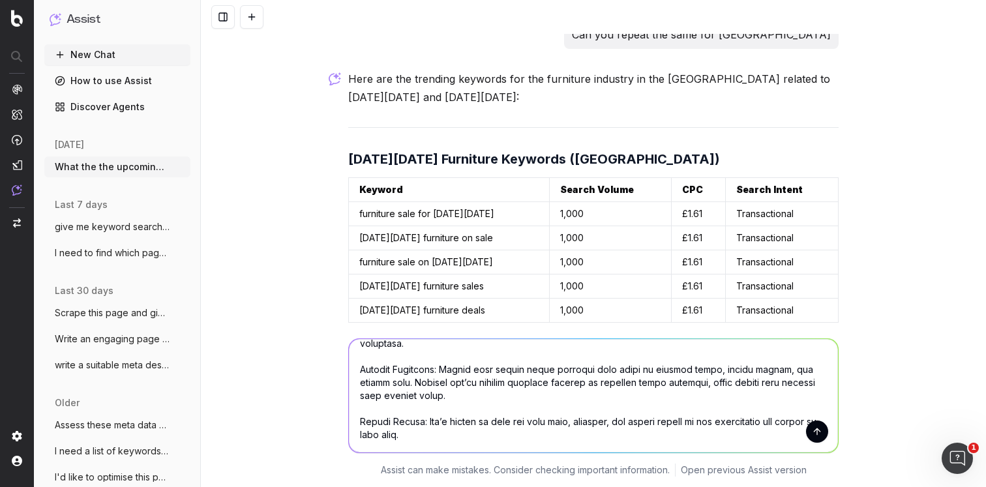
scroll to position [288, 0]
paste textarea "What are the best [DATE][DATE] and [DATE][DATE] deals on furniture this year? T…"
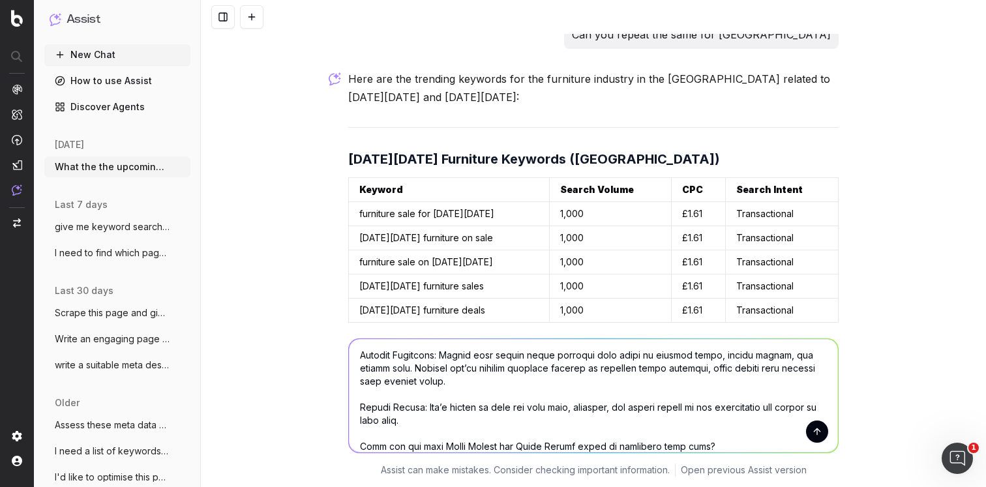
scroll to position [380, 0]
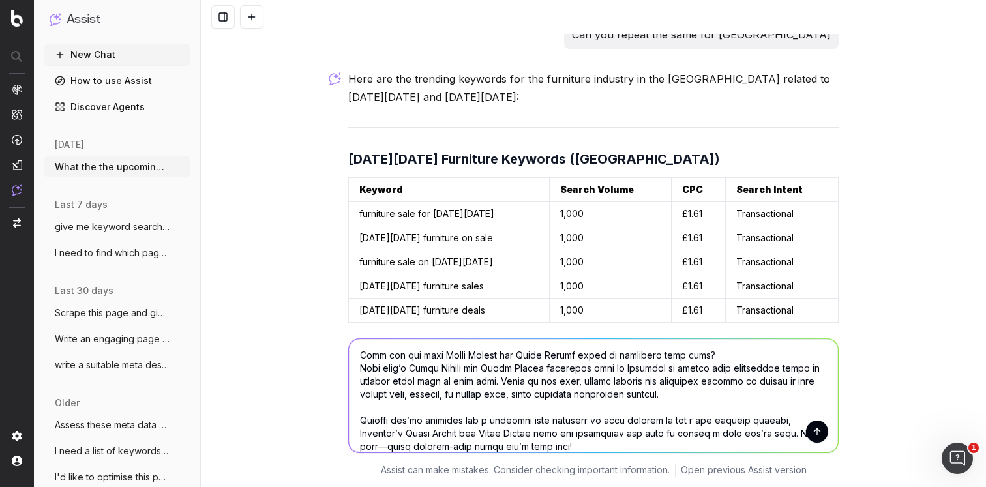
click at [354, 356] on textarea at bounding box center [593, 396] width 489 height 114
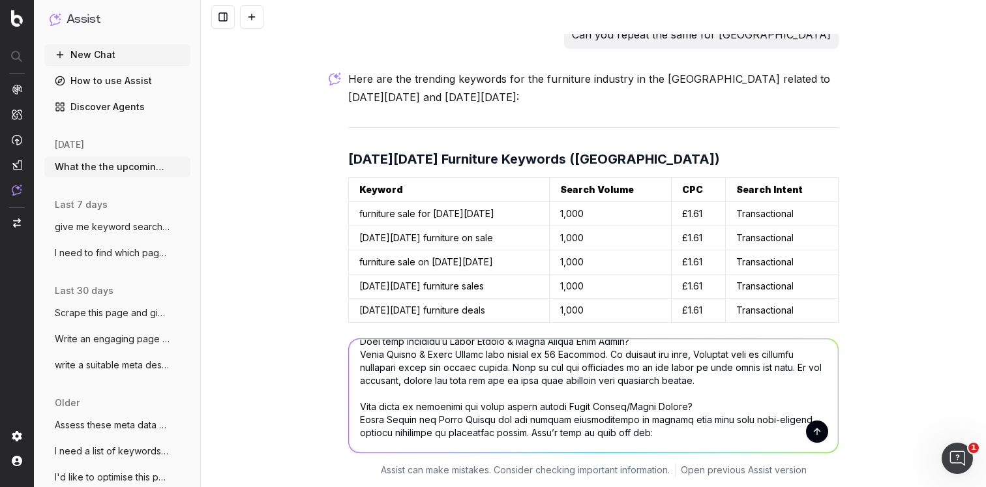
scroll to position [22, 0]
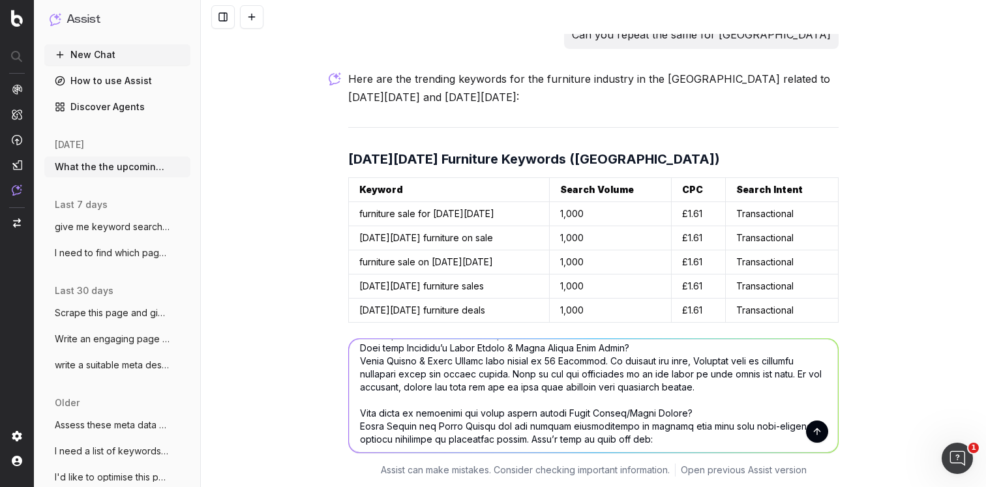
click at [355, 415] on textarea at bounding box center [593, 396] width 489 height 114
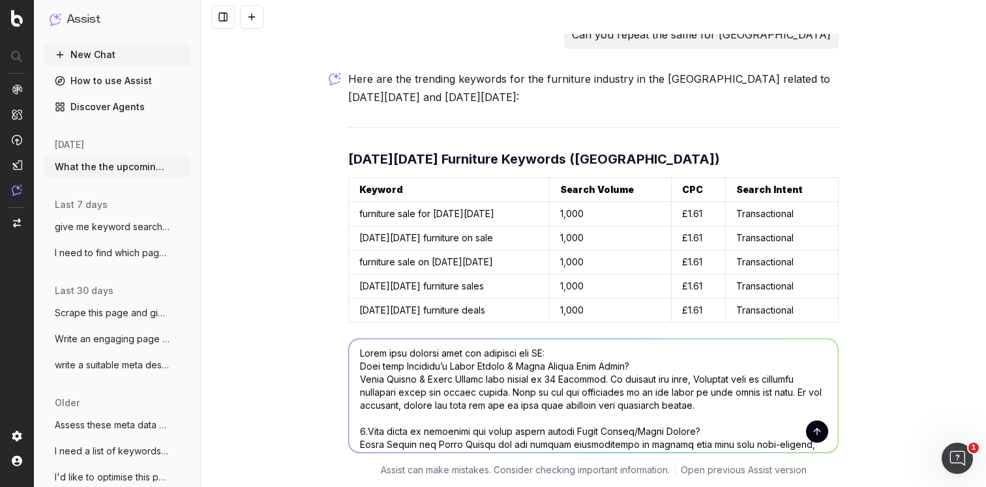
scroll to position [0, 0]
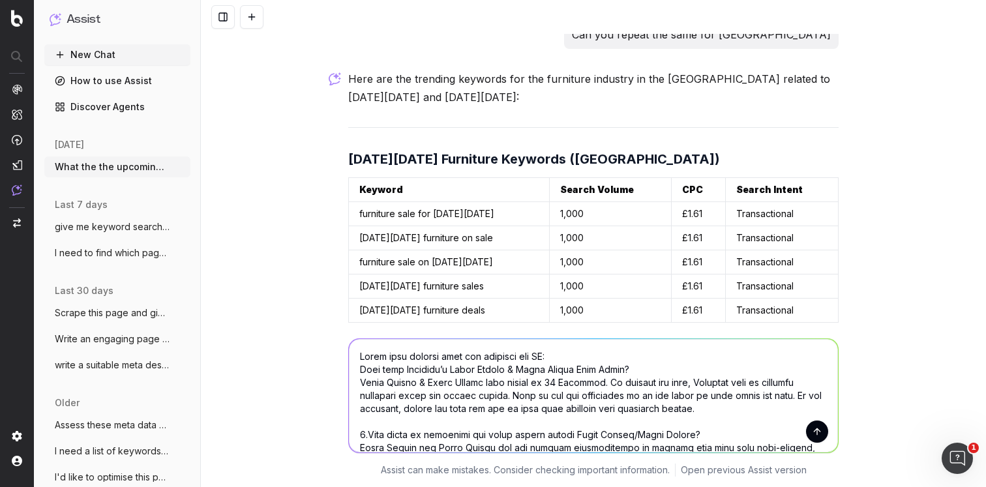
click at [356, 371] on textarea at bounding box center [593, 396] width 489 height 114
type textarea "Lorem ipsu dolorsi amet con adipisci eli SE: 6.Doei temp Incididu’u Labor Etdol…"
click at [816, 438] on button "submit" at bounding box center [817, 432] width 22 height 22
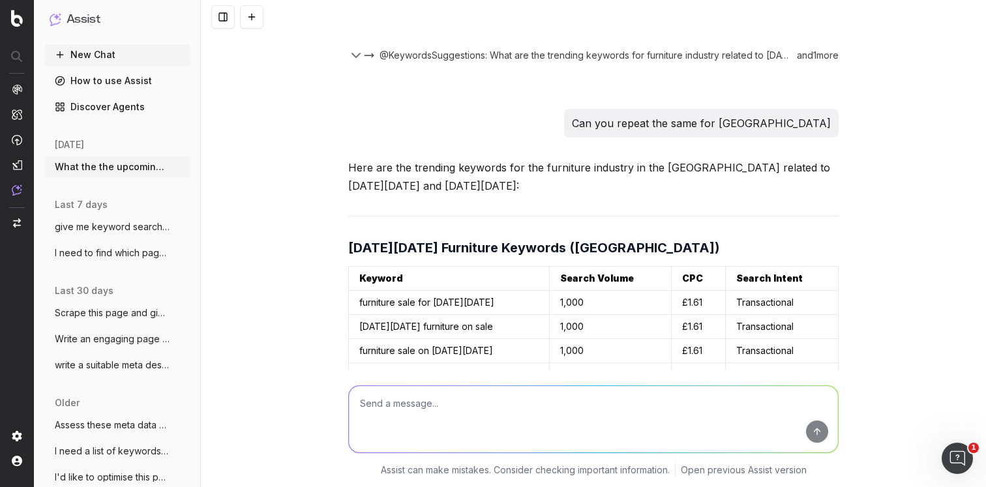
scroll to position [2411, 0]
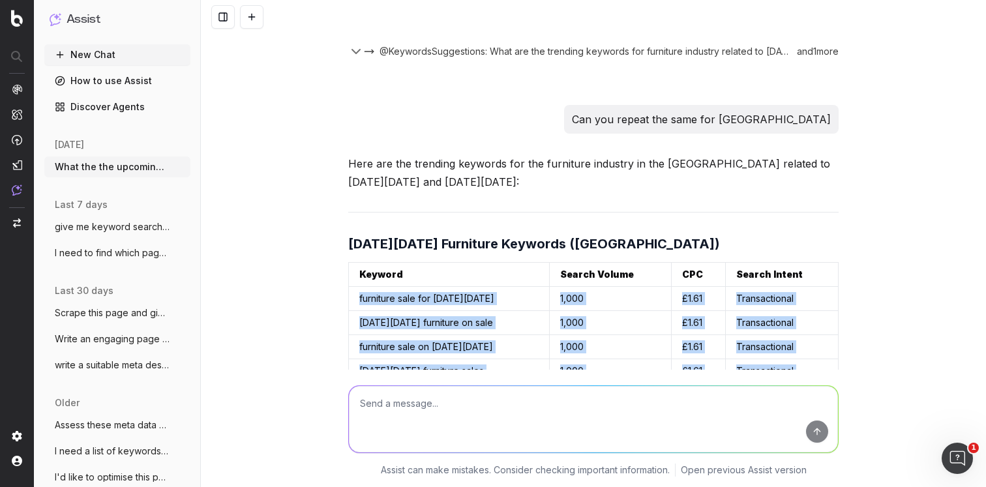
drag, startPoint x: 355, startPoint y: 242, endPoint x: 594, endPoint y: 346, distance: 261.2
click at [594, 346] on tbody "furniture sale for [DATE][DATE] 1,000 £1.61 Transactional [DATE][DATE] furnitur…" at bounding box center [594, 347] width 490 height 121
copy tbody "furniture sale for [DATE][DATE] 1,000 £1.61 Transactional [DATE][DATE] furnitur…"
click at [502, 335] on td "furniture sale on [DATE][DATE]" at bounding box center [449, 347] width 201 height 24
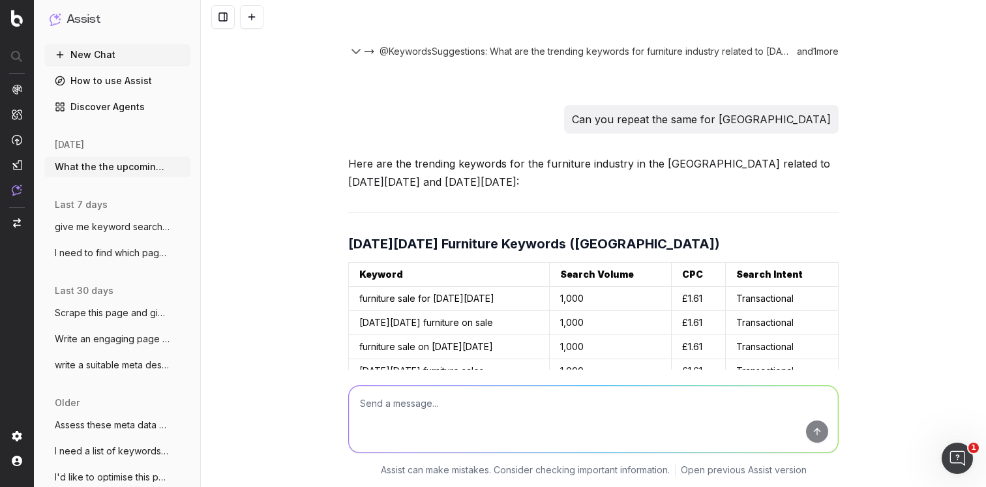
click at [487, 287] on td "furniture sale for [DATE][DATE]" at bounding box center [449, 299] width 201 height 24
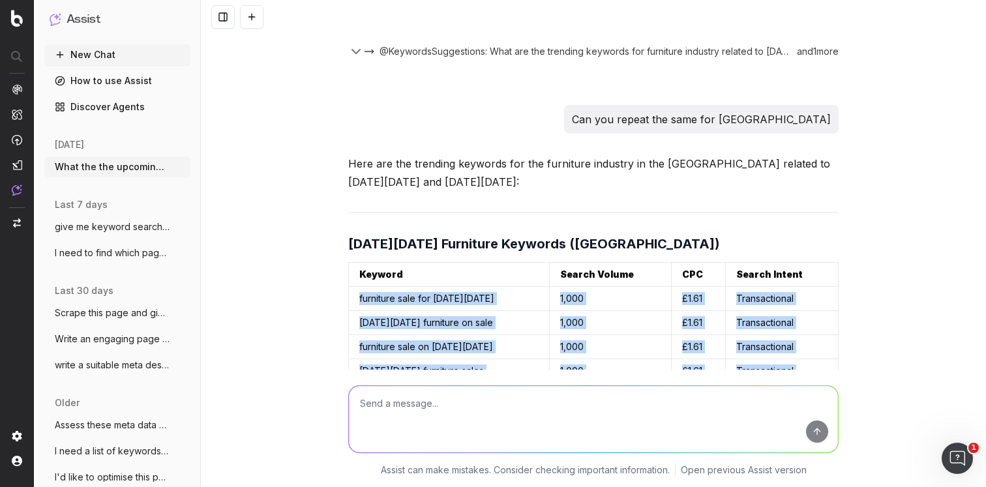
drag, startPoint x: 353, startPoint y: 239, endPoint x: 794, endPoint y: 343, distance: 453.0
click at [794, 343] on tbody "furniture sale for [DATE][DATE] 1,000 £1.61 Transactional [DATE][DATE] furnitur…" at bounding box center [594, 347] width 490 height 121
copy tbody "furniture sale for [DATE][DATE] 1,000 £1.61 Transactional [DATE][DATE] furnitur…"
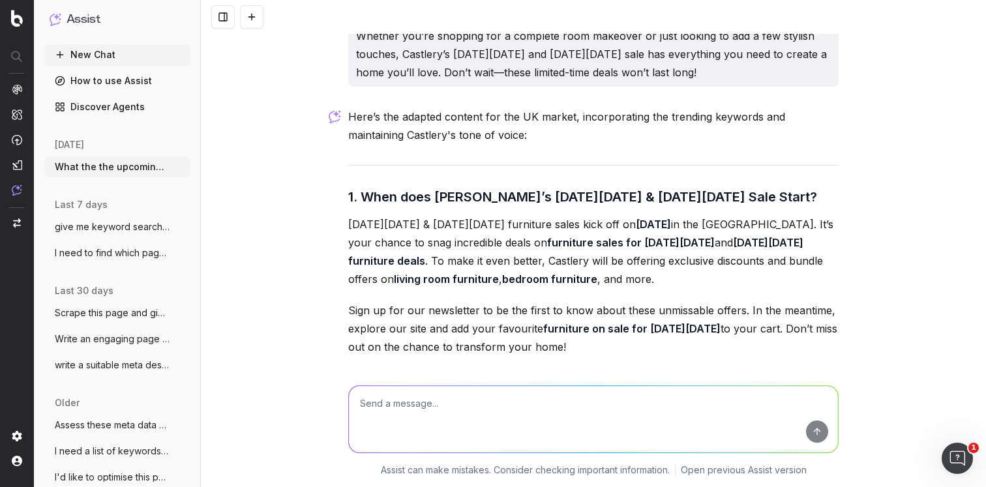
scroll to position [3921, 0]
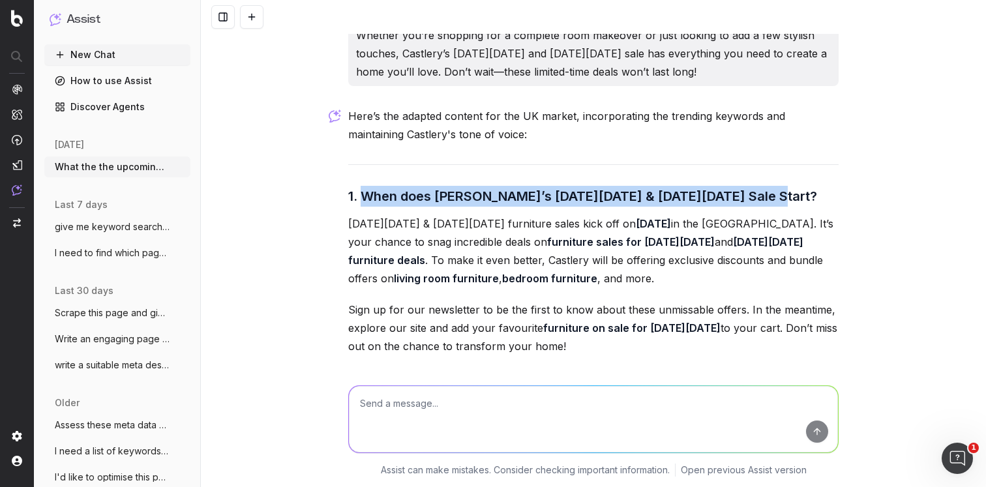
drag, startPoint x: 757, startPoint y: 141, endPoint x: 359, endPoint y: 143, distance: 398.0
click at [359, 186] on h3 "1. When does [PERSON_NAME]’s [DATE][DATE] & [DATE][DATE] Sale Start?" at bounding box center [593, 196] width 491 height 21
copy h3 "When does [PERSON_NAME]’s [DATE][DATE] & [DATE][DATE] Sale Start?"
drag, startPoint x: 344, startPoint y: 167, endPoint x: 571, endPoint y: 291, distance: 258.7
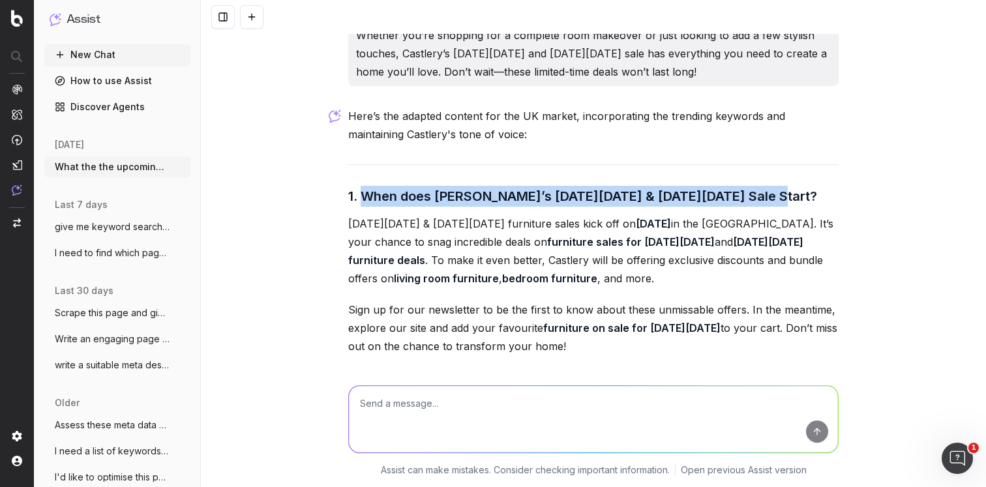
copy div "[DATE][DATE] & [DATE][DATE] furniture sales kick off on [DATE] in the [GEOGRAPH…"
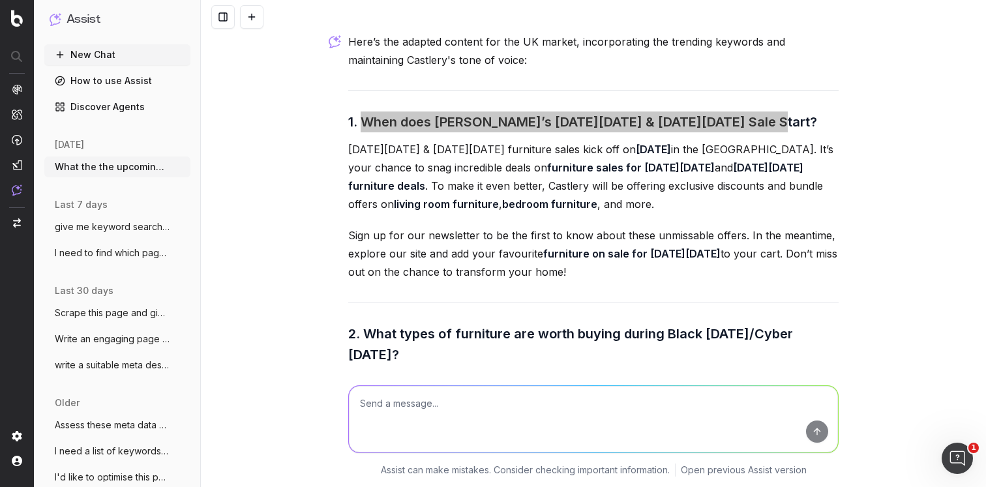
scroll to position [4010, 0]
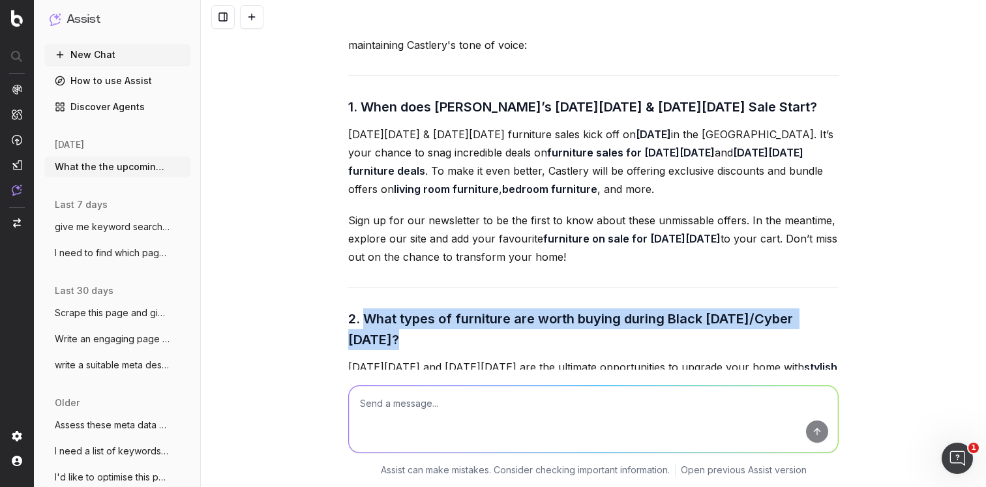
drag, startPoint x: 362, startPoint y: 262, endPoint x: 401, endPoint y: 279, distance: 42.4
click at [401, 309] on h3 "2. What types of furniture are worth buying during Black [DATE]/Cyber [DATE]?" at bounding box center [593, 330] width 491 height 42
copy h3 "What types of furniture are worth buying during Black [DATE]/Cyber [DATE]?"
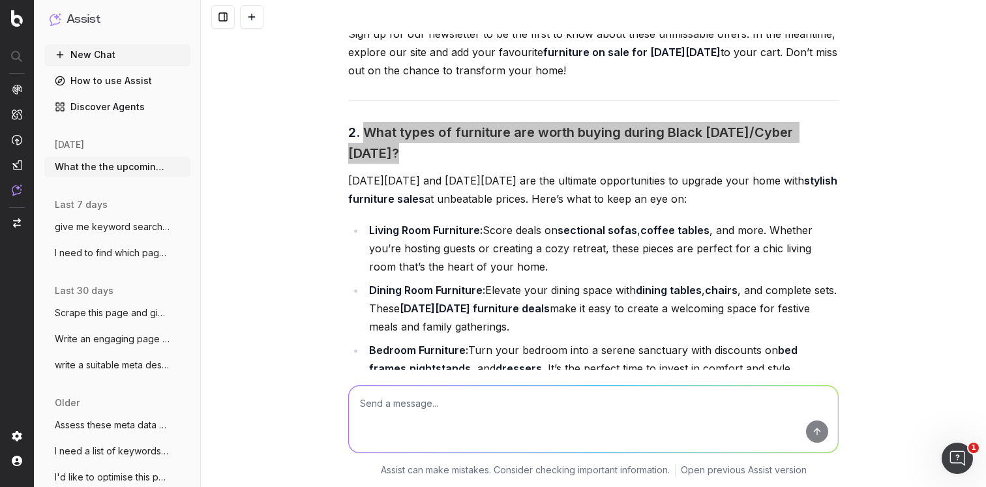
scroll to position [4219, 0]
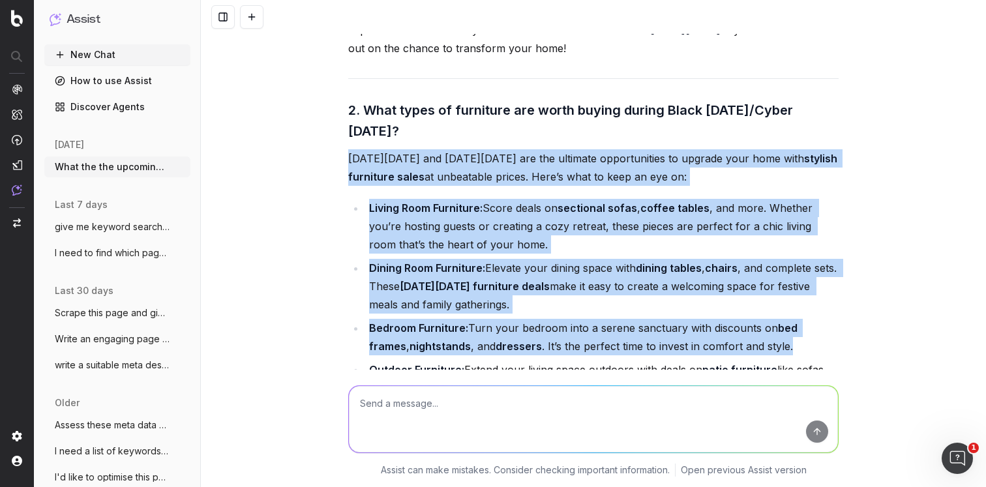
drag, startPoint x: 346, startPoint y: 101, endPoint x: 770, endPoint y: 287, distance: 463.6
click at [770, 287] on div "Here’s the adapted content for the UK market, incorporating the trending keywor…" at bounding box center [593, 345] width 491 height 1073
copy div "[DATE][DATE] and [DATE][DATE] are the ultimate opportunities to upgrade your ho…"
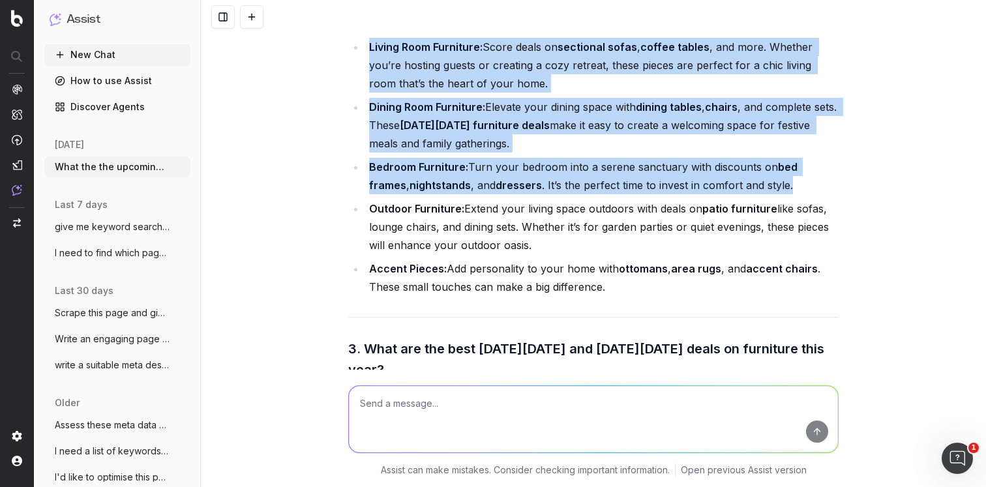
scroll to position [4383, 0]
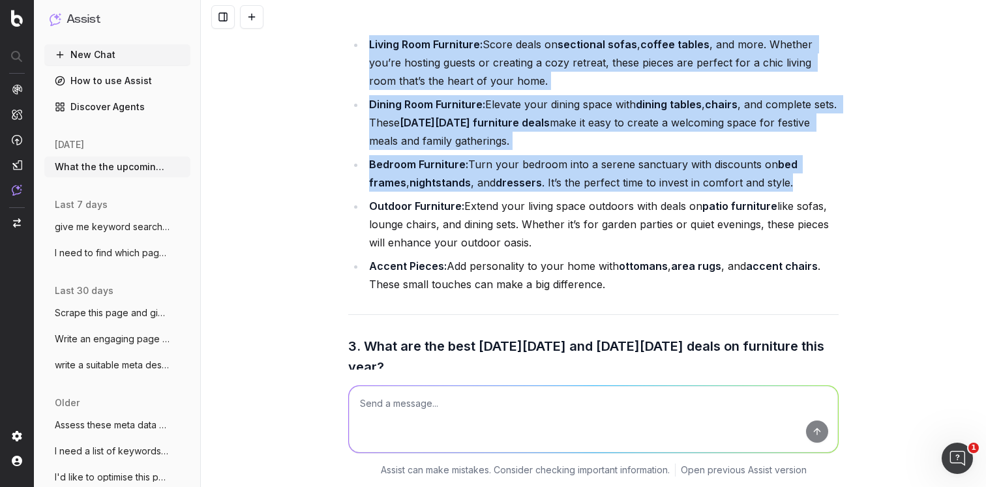
click at [595, 257] on li "Accent Pieces: Add personality to your home with [DEMOGRAPHIC_DATA] , area rugs…" at bounding box center [602, 275] width 474 height 37
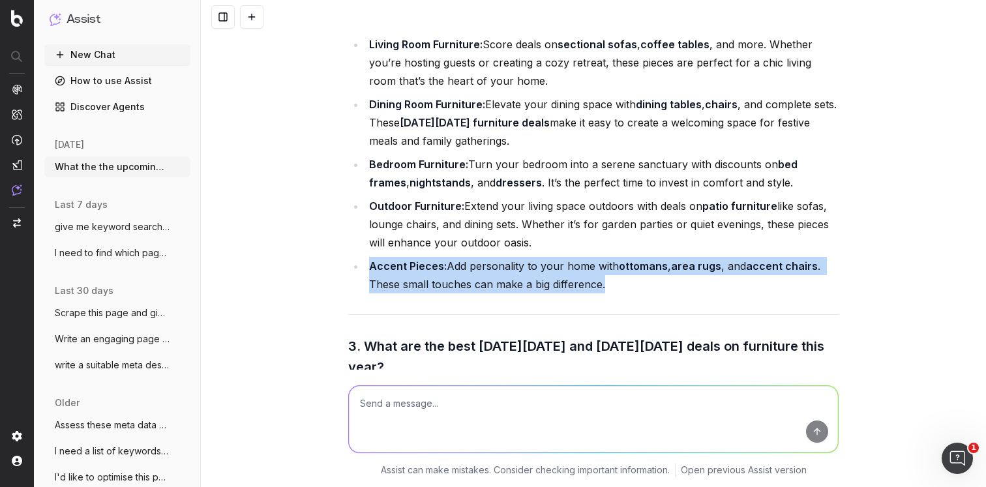
drag, startPoint x: 613, startPoint y: 230, endPoint x: 360, endPoint y: 213, distance: 253.1
click at [365, 257] on li "Accent Pieces: Add personality to your home with [DEMOGRAPHIC_DATA] , area rugs…" at bounding box center [602, 275] width 474 height 37
copy li "Accent Pieces: Add personality to your home with [DEMOGRAPHIC_DATA] , area rugs…"
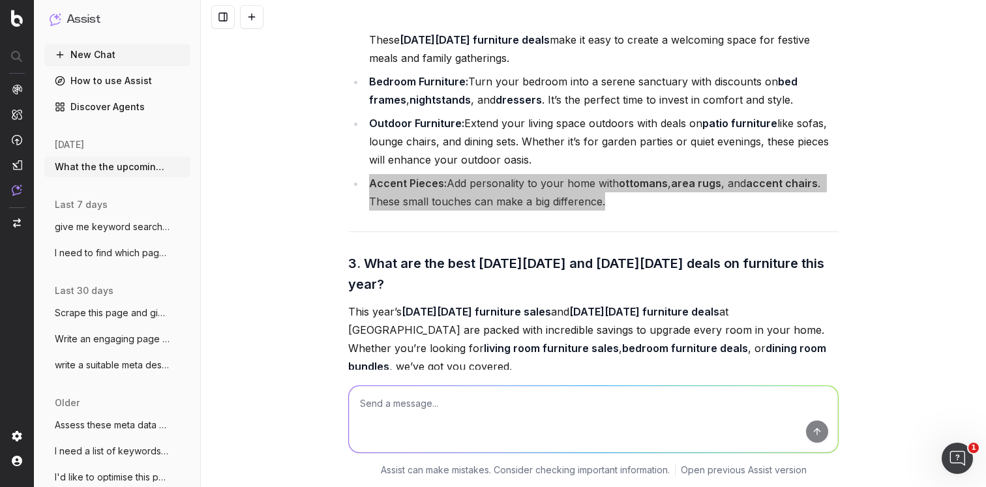
scroll to position [4483, 0]
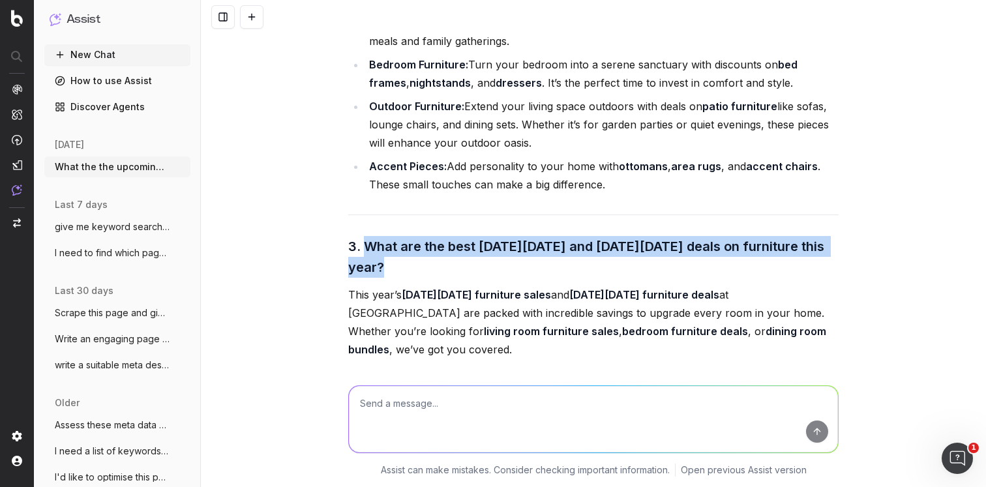
drag, startPoint x: 358, startPoint y: 189, endPoint x: 378, endPoint y: 206, distance: 26.3
click at [378, 236] on h3 "3. What are the best [DATE][DATE] and [DATE][DATE] deals on furniture this year?" at bounding box center [593, 257] width 491 height 42
copy h3 "What are the best [DATE][DATE] and [DATE][DATE] deals on furniture this year?"
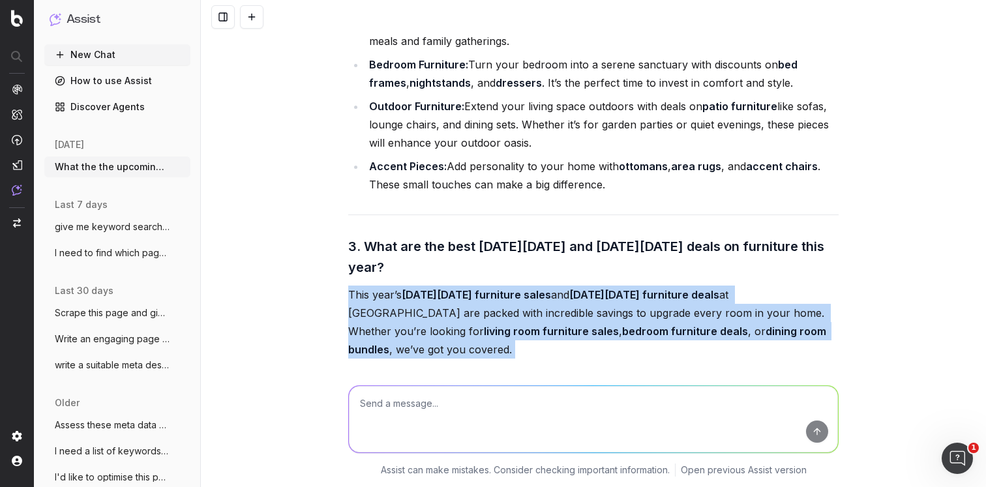
drag, startPoint x: 344, startPoint y: 239, endPoint x: 668, endPoint y: 346, distance: 341.4
click at [668, 346] on div "Here’s the adapted content for the UK market, incorporating the trending keywor…" at bounding box center [593, 81] width 491 height 1073
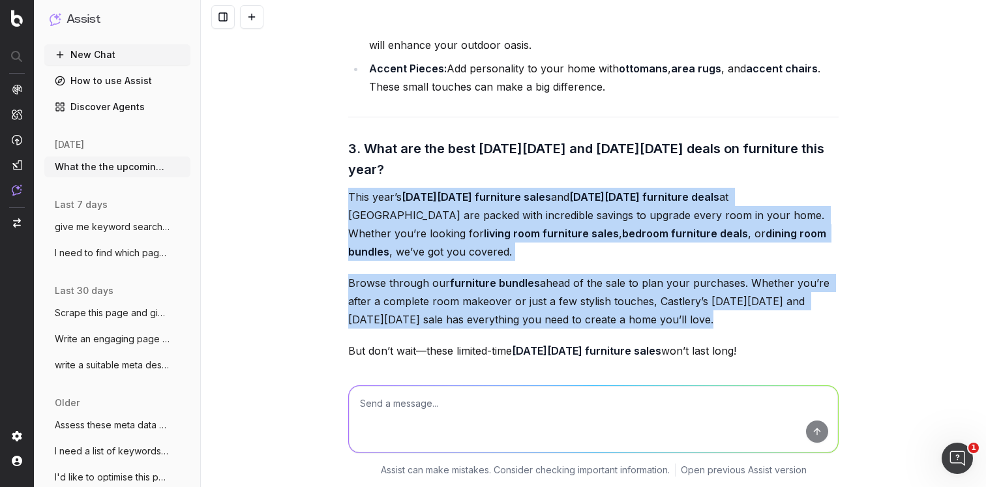
scroll to position [4640, 0]
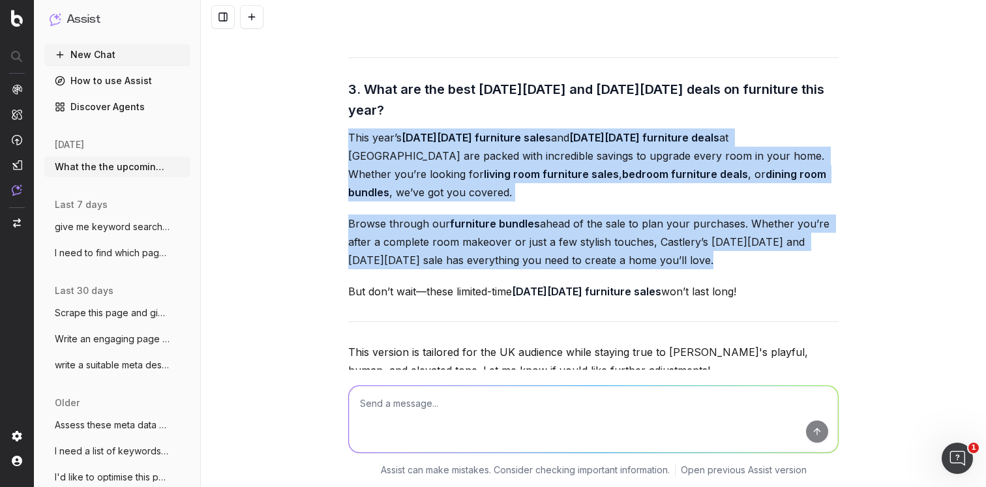
click at [748, 282] on p "But don’t wait—these limited-time [DATE][DATE] furniture sales won’t last long!" at bounding box center [593, 291] width 491 height 18
copy div "This year’s [DATE][DATE] furniture sales and [DATE][DATE] furniture deals at [G…"
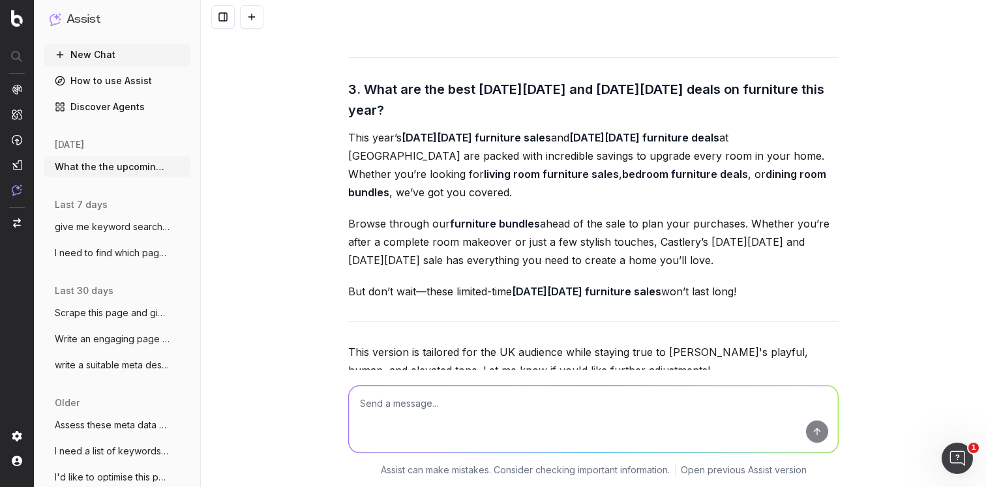
click at [520, 397] on textarea at bounding box center [593, 419] width 489 height 67
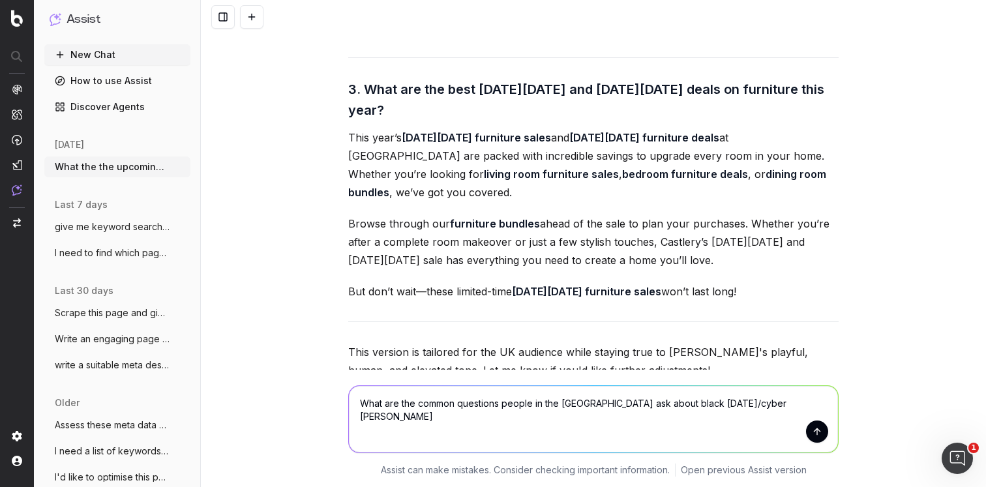
type textarea "What are the common questions people in the [GEOGRAPHIC_DATA] ask about black […"
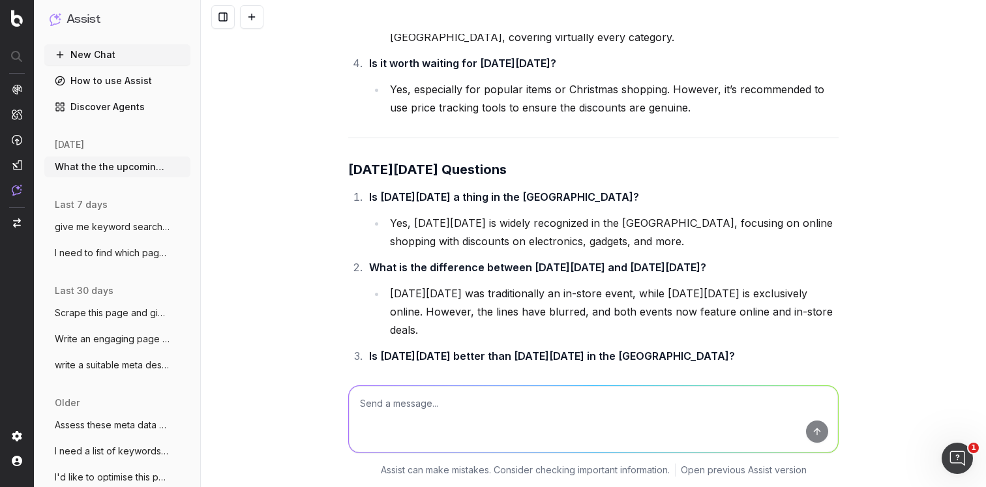
scroll to position [5538, 0]
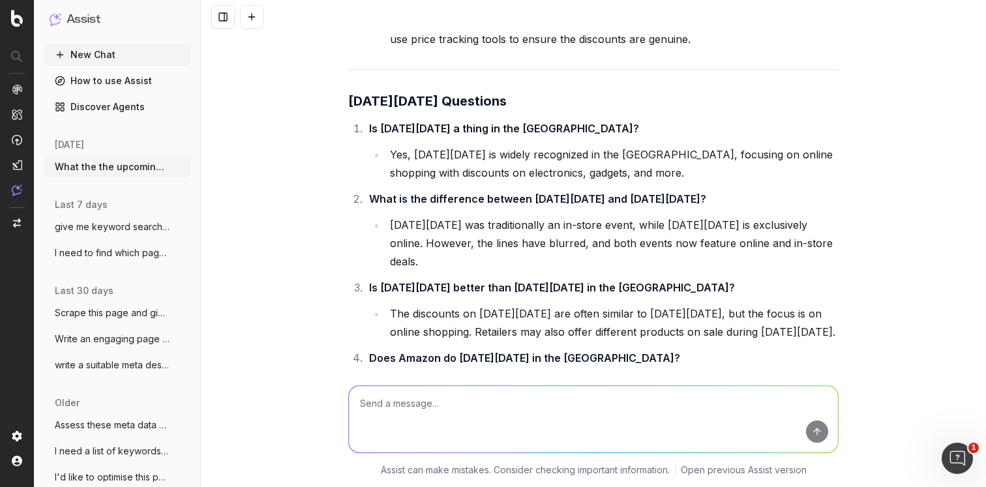
click at [456, 411] on textarea at bounding box center [593, 419] width 489 height 67
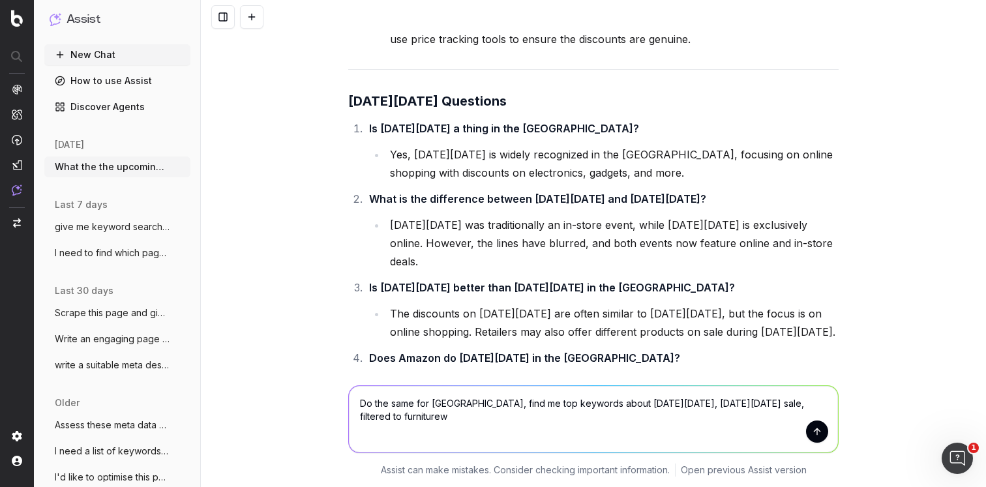
type textarea "Do the same for [GEOGRAPHIC_DATA], find me top keywords about [DATE][DATE], [DA…"
